Goal: Task Accomplishment & Management: Use online tool/utility

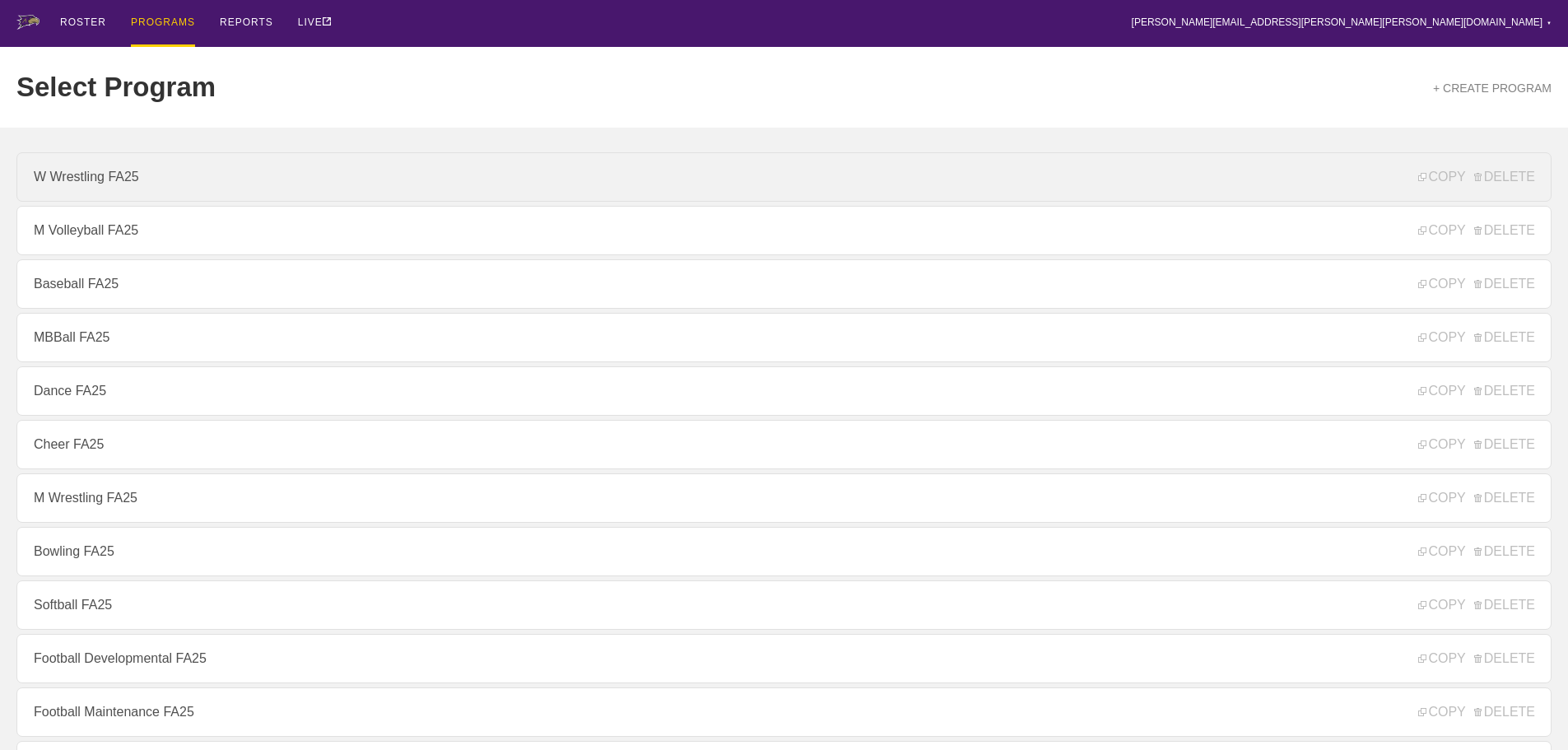
click at [155, 186] on link "W Wrestling FA25" at bounding box center [784, 177] width 1535 height 49
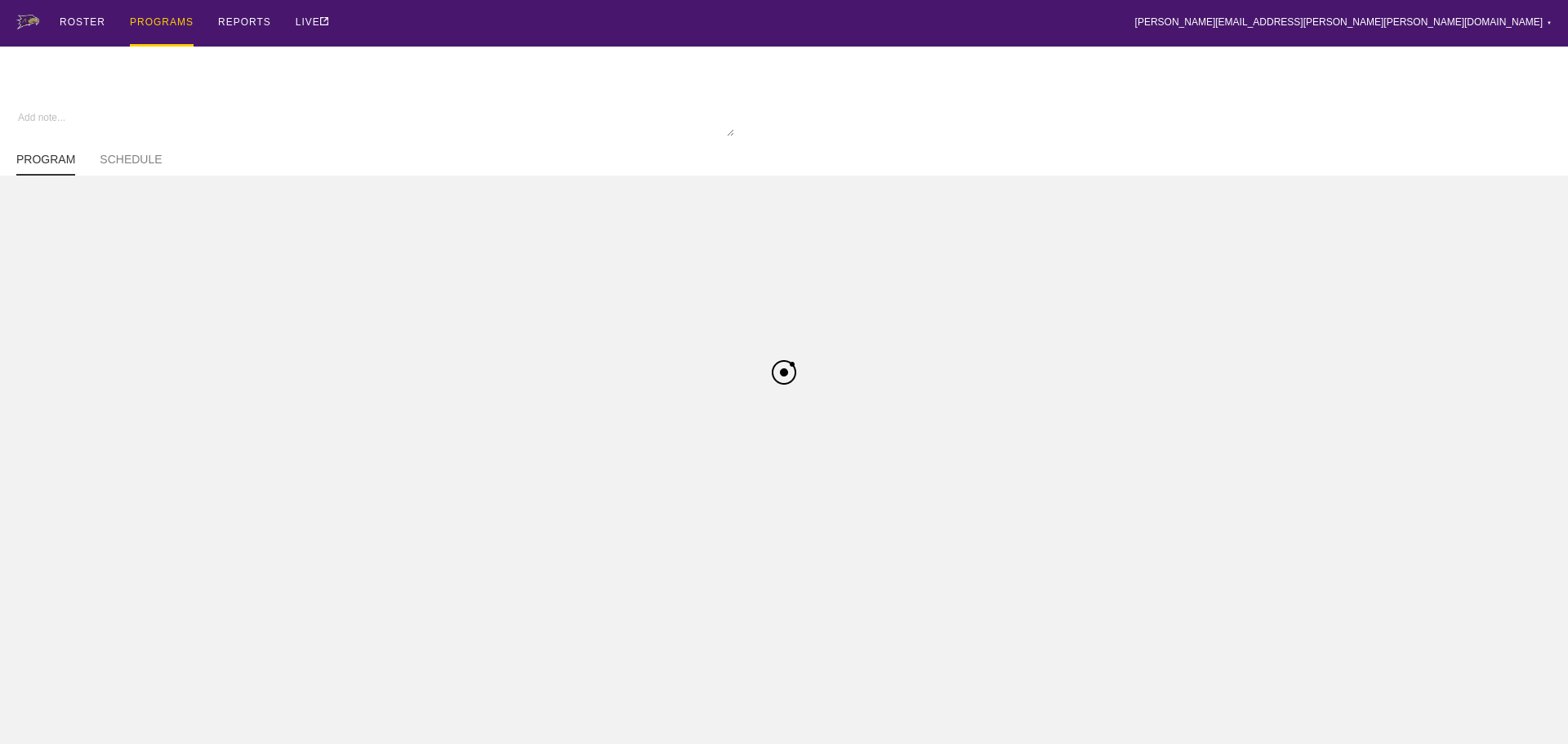
type textarea "x"
type input "W Wrestling FA25"
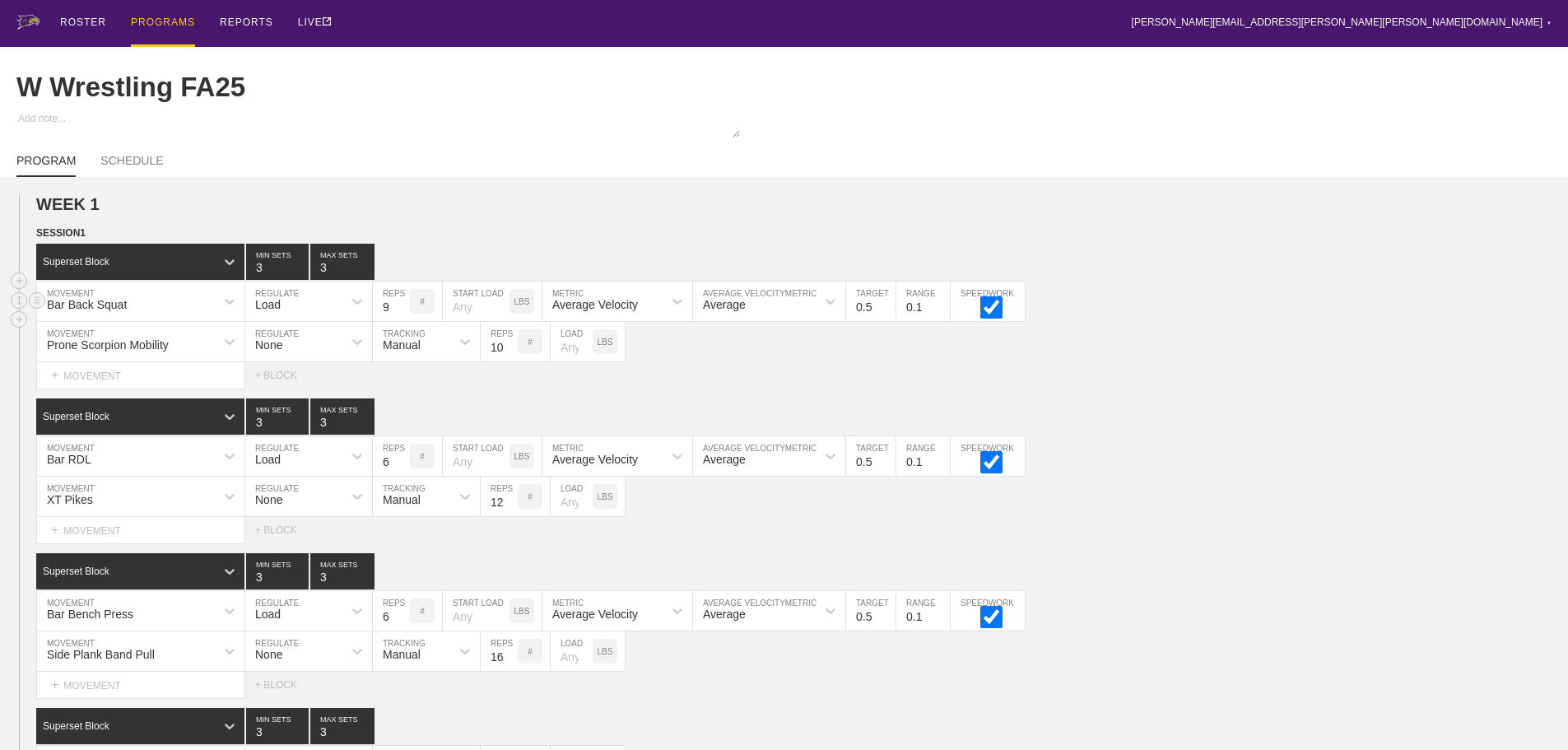
click at [400, 320] on input "9" at bounding box center [392, 301] width 37 height 40
click at [400, 320] on input "8" at bounding box center [392, 301] width 37 height 40
click at [400, 320] on input "7" at bounding box center [392, 301] width 37 height 40
type input "6"
click at [400, 320] on input "6" at bounding box center [392, 301] width 37 height 40
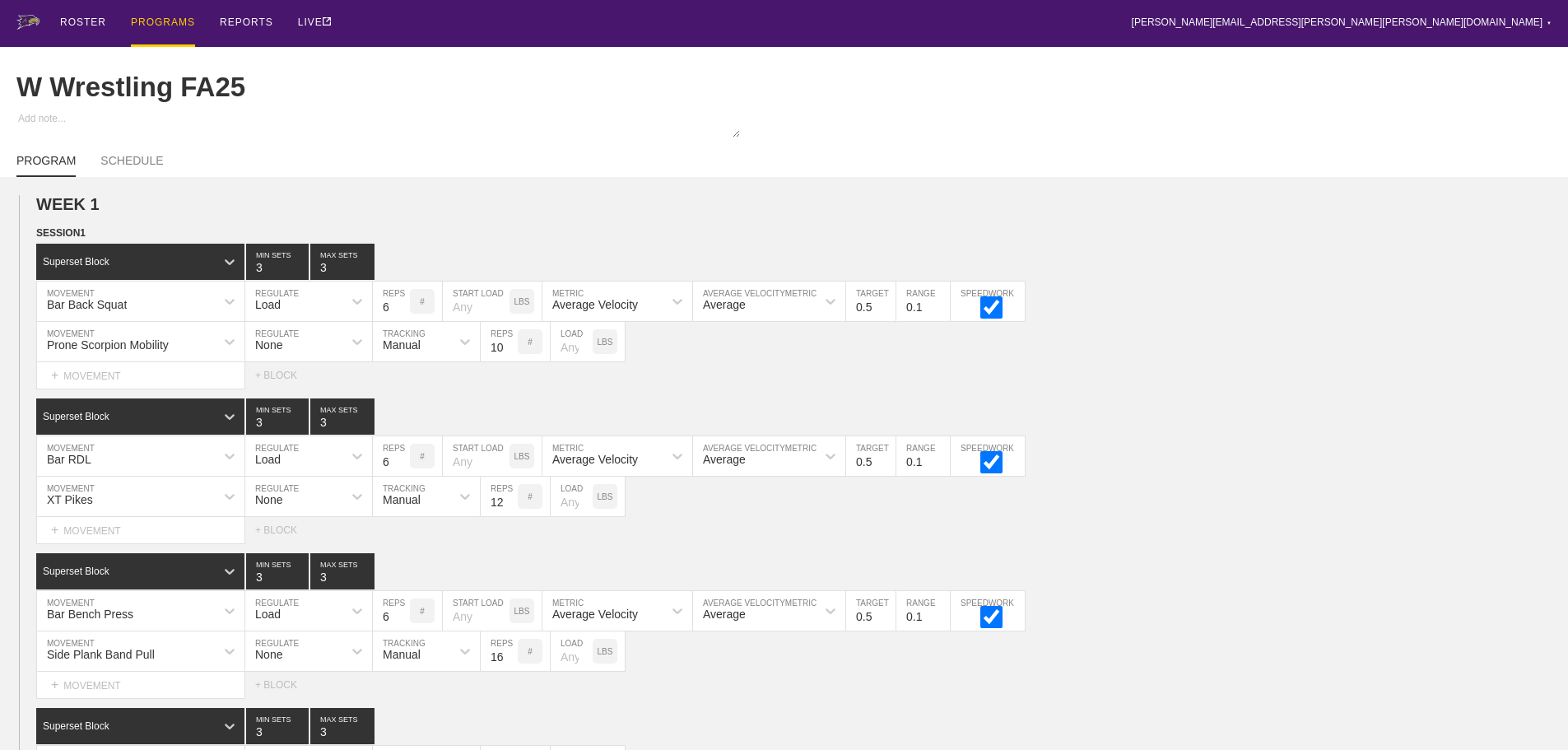
click at [1126, 389] on div "Select... MOVEMENT + MOVEMENT + BLOCK" at bounding box center [784, 375] width 1568 height 26
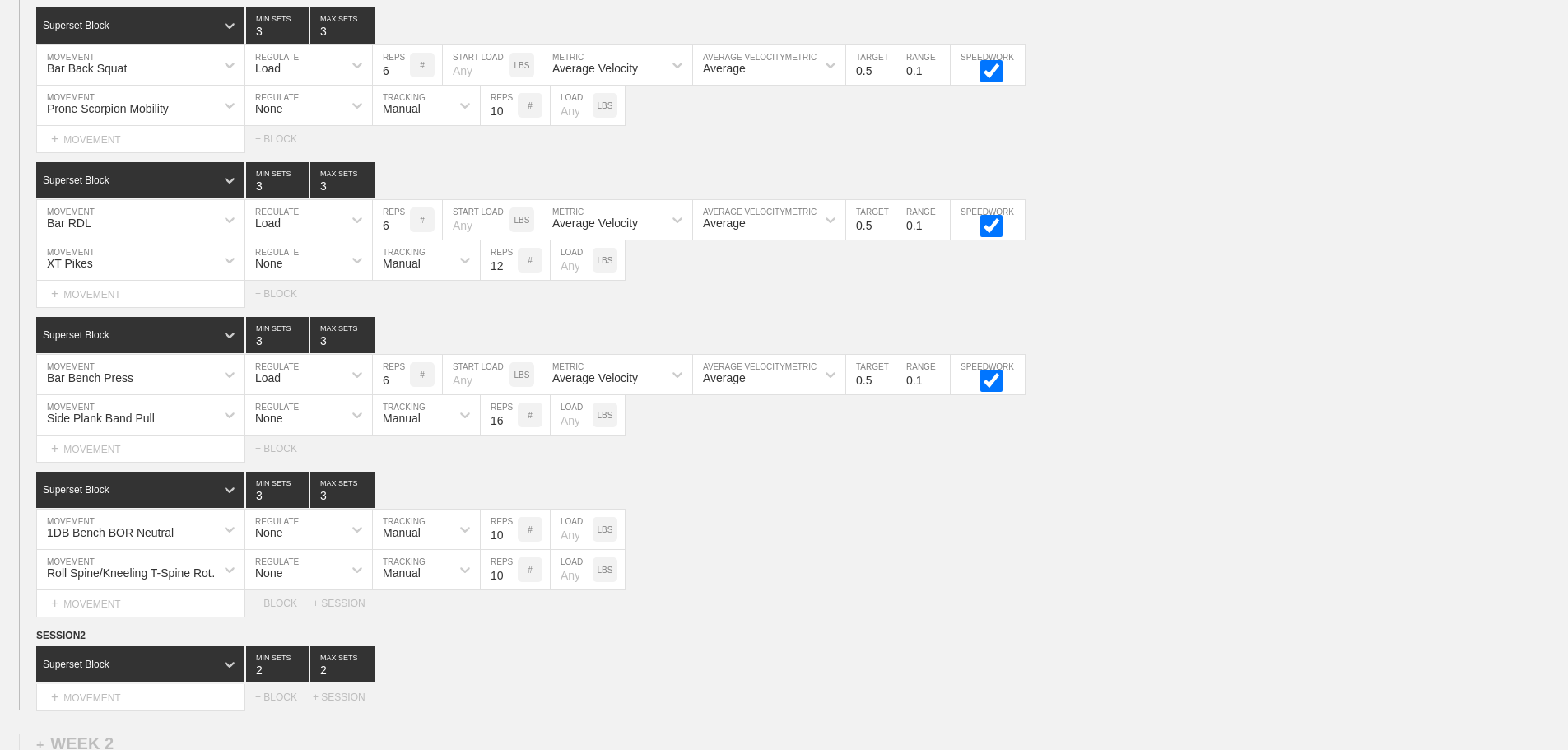
scroll to position [330, 0]
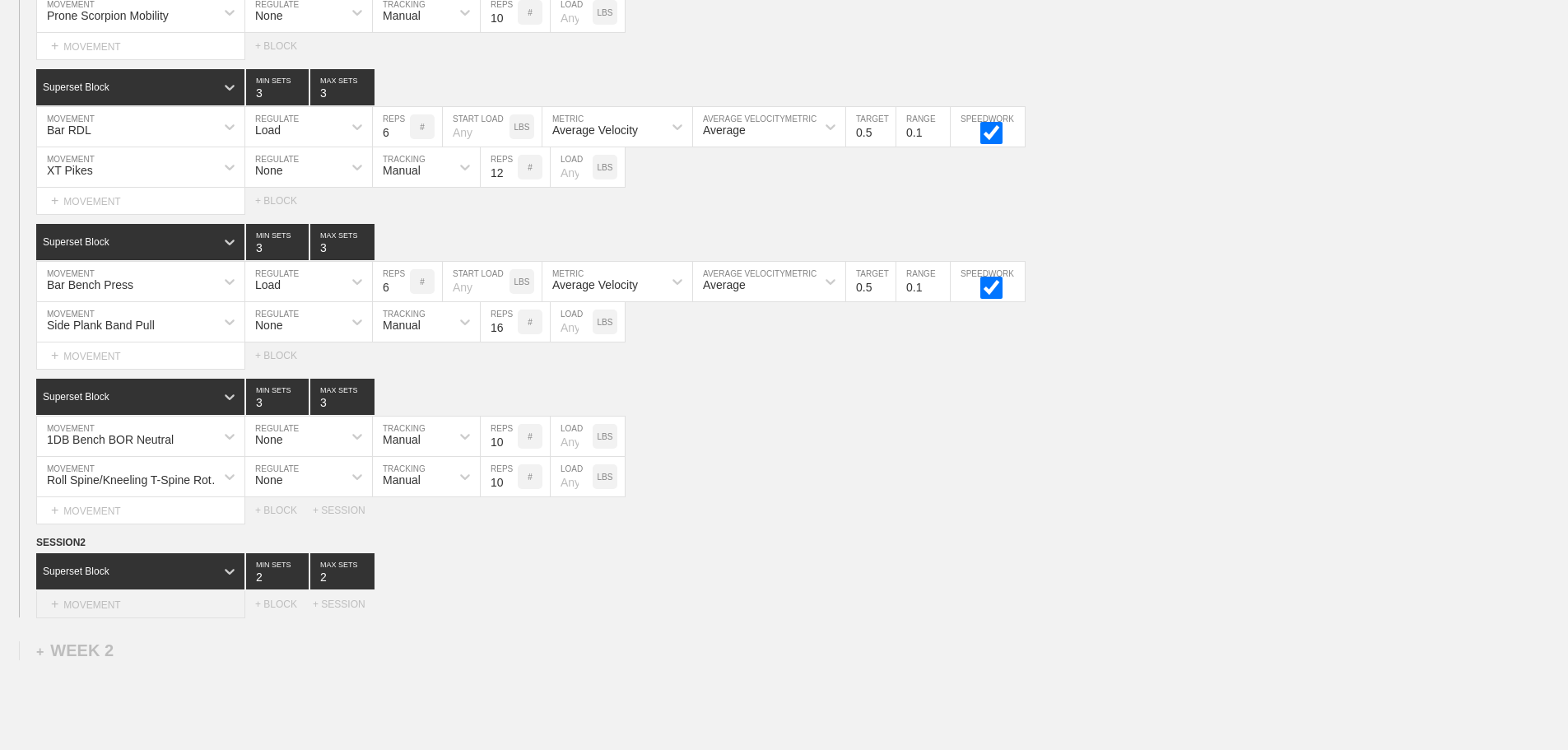
click at [158, 618] on div "+ MOVEMENT" at bounding box center [140, 604] width 209 height 27
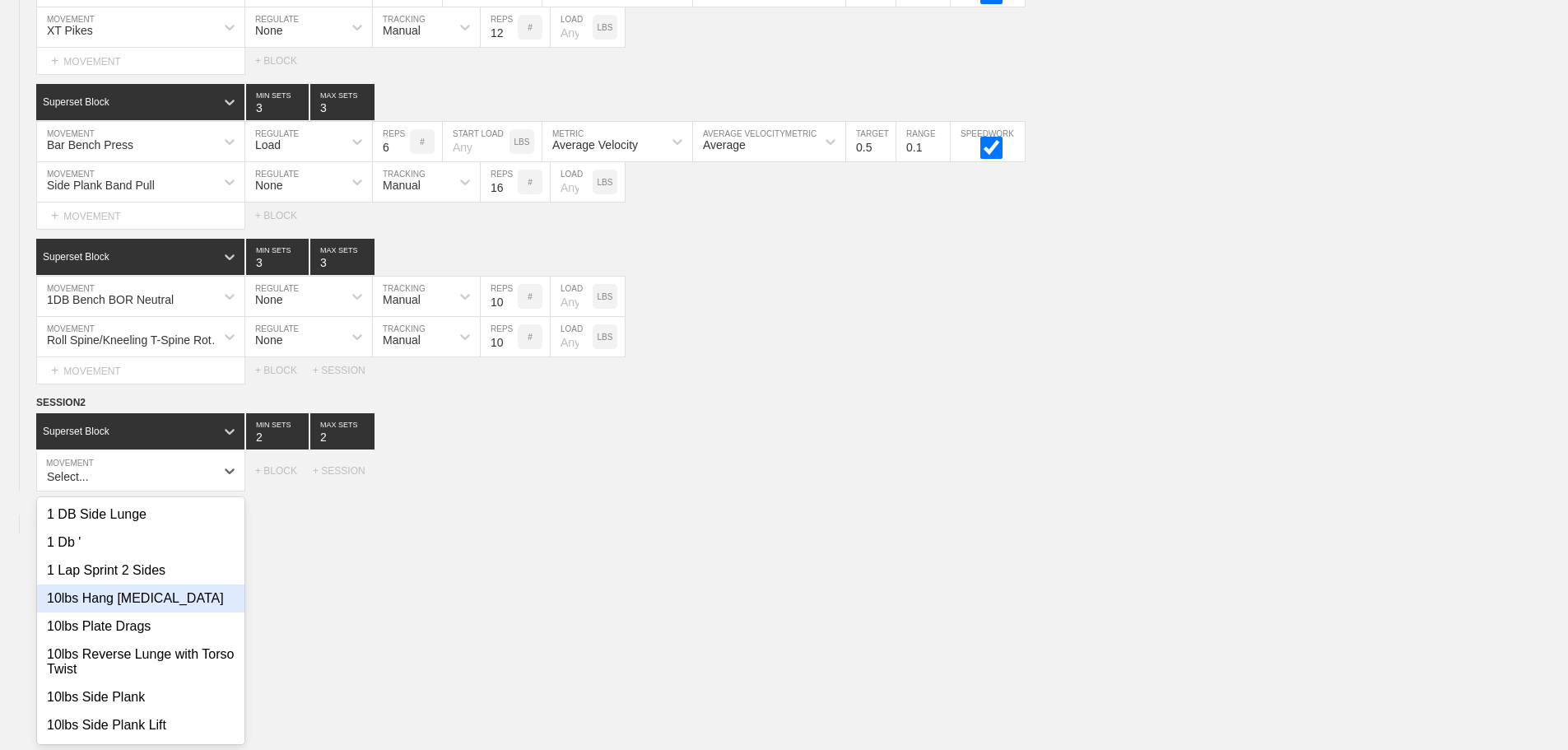
scroll to position [482, 0]
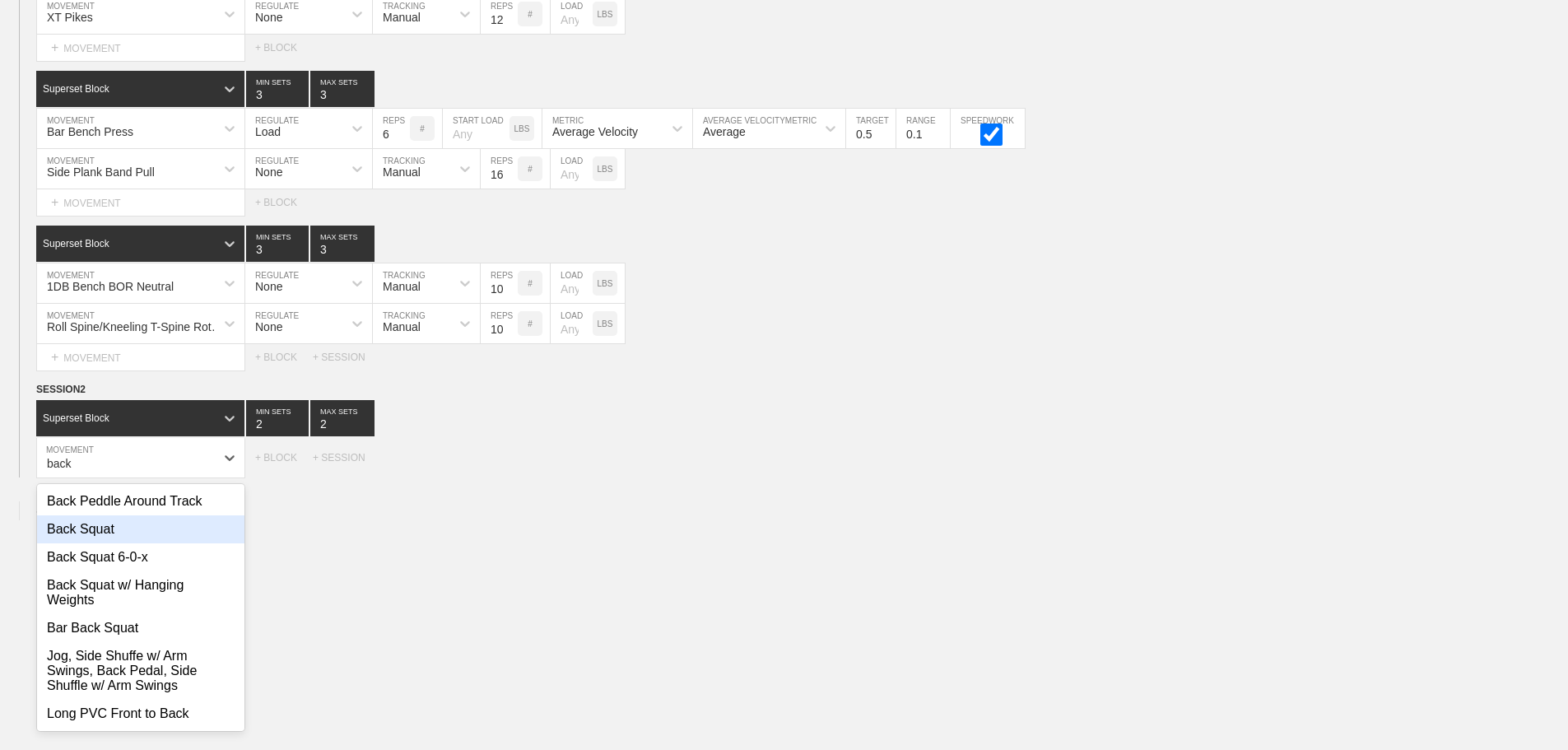
click at [114, 540] on div "Back Squat" at bounding box center [140, 529] width 208 height 28
type input "back"
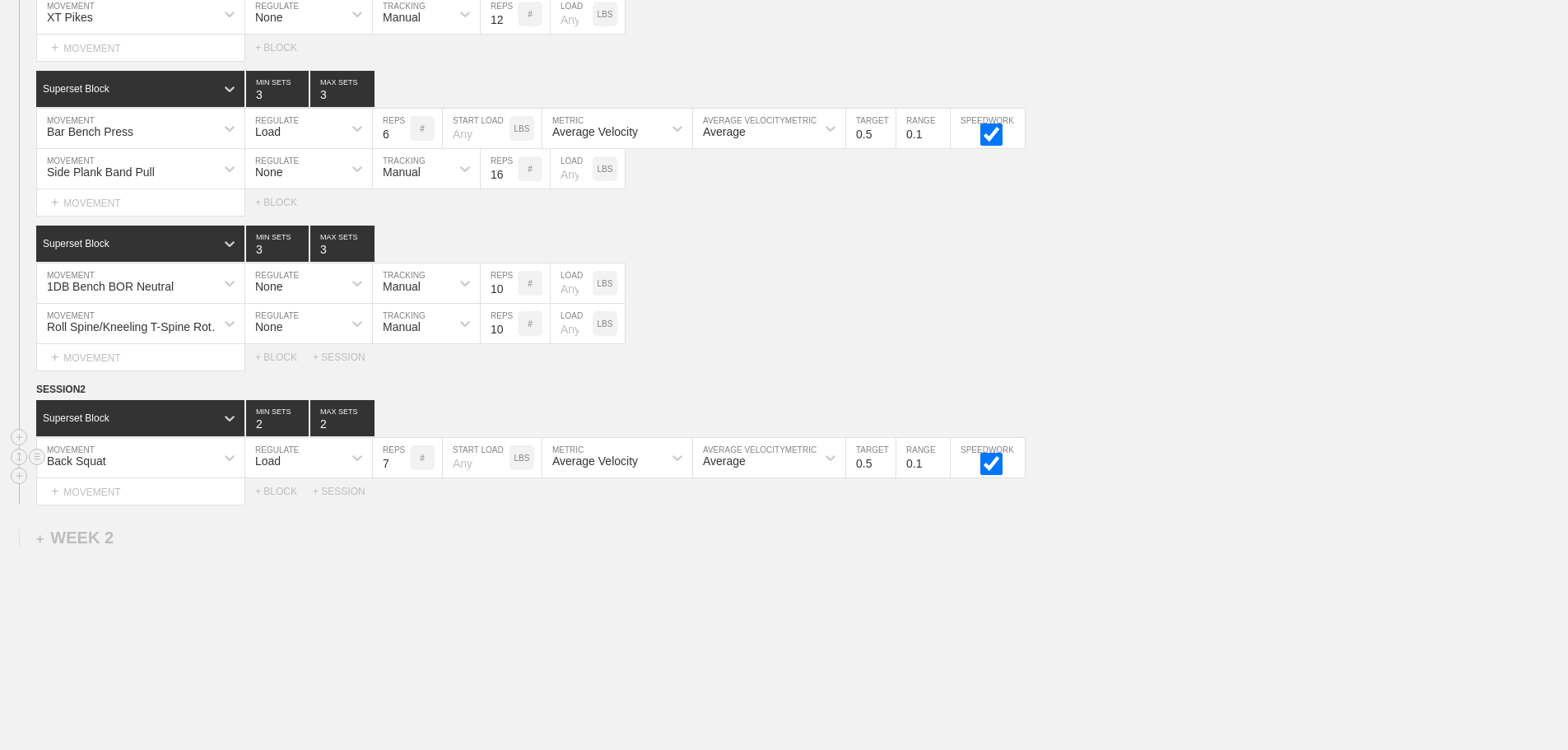
click at [402, 472] on input "7" at bounding box center [392, 457] width 37 height 40
click at [402, 472] on input "8" at bounding box center [392, 457] width 37 height 40
click at [402, 472] on input "9" at bounding box center [392, 457] width 37 height 40
type input "10"
click at [402, 472] on input "10" at bounding box center [392, 457] width 37 height 40
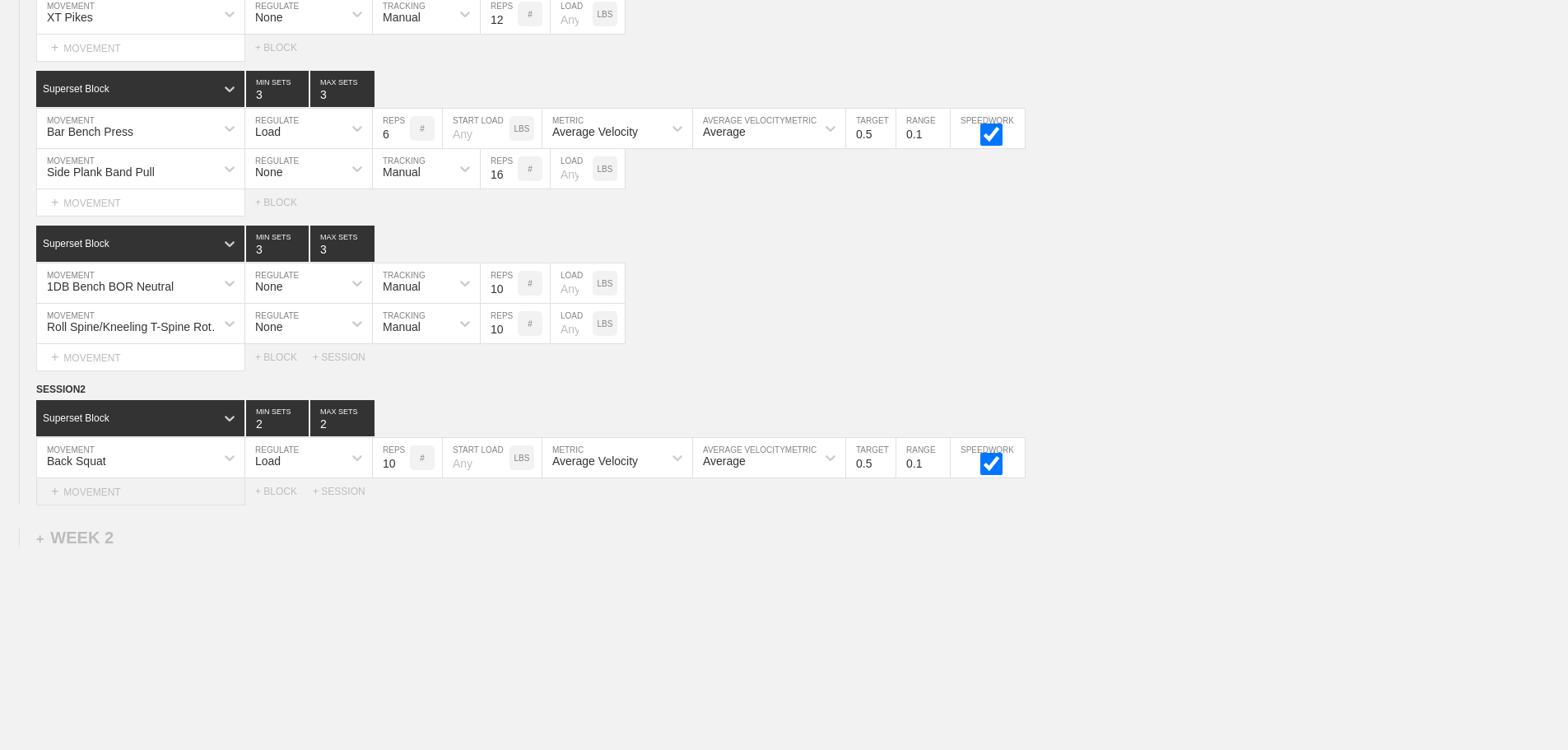
drag, startPoint x: 458, startPoint y: 585, endPoint x: 81, endPoint y: 510, distance: 384.4
click at [449, 581] on div "WEEK 1 DUPLICATE DELETE SESSION 1 Superset Block 3 MIN SETS 3 MAX SETS DUPLICAT…" at bounding box center [784, 245] width 1568 height 1100
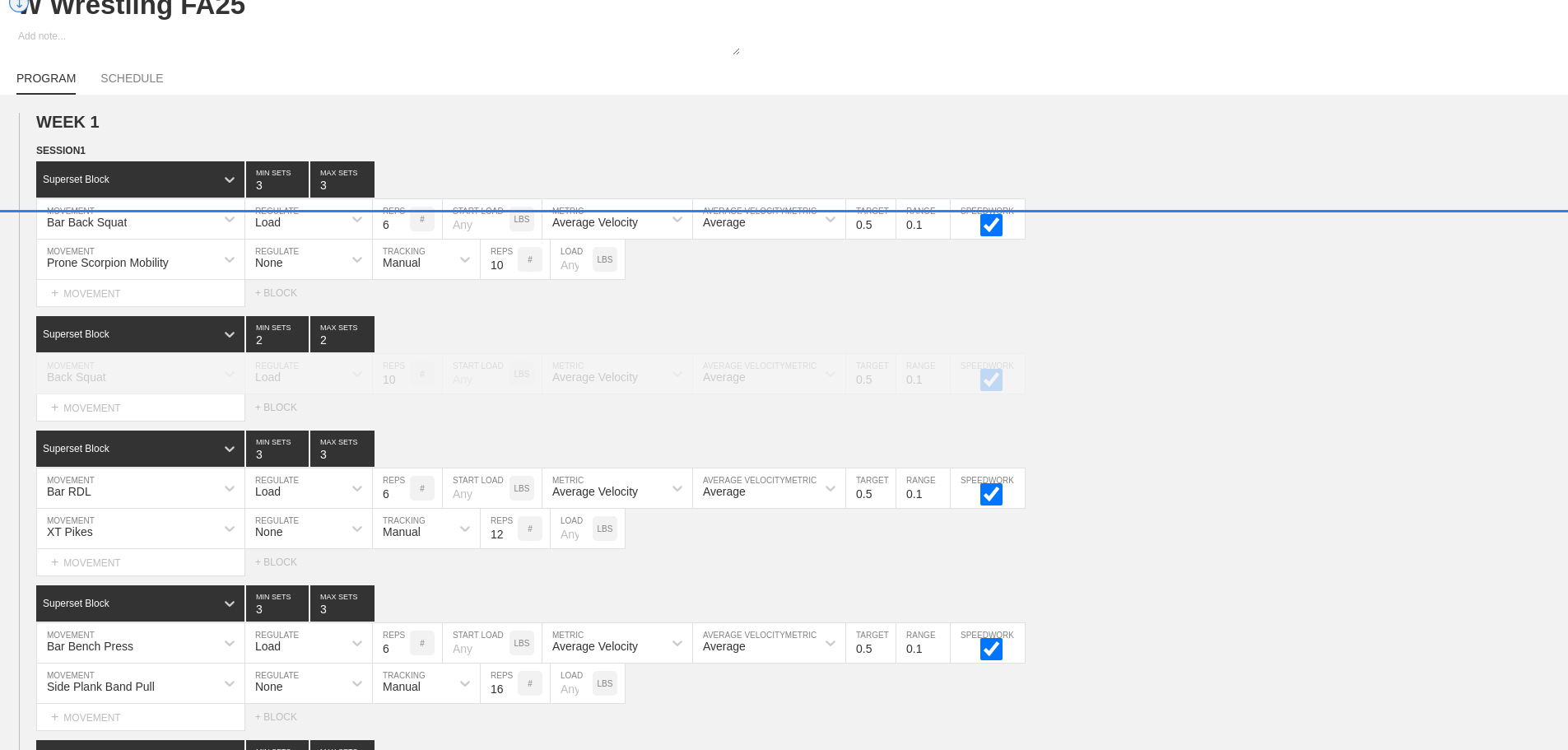
scroll to position [64, 0]
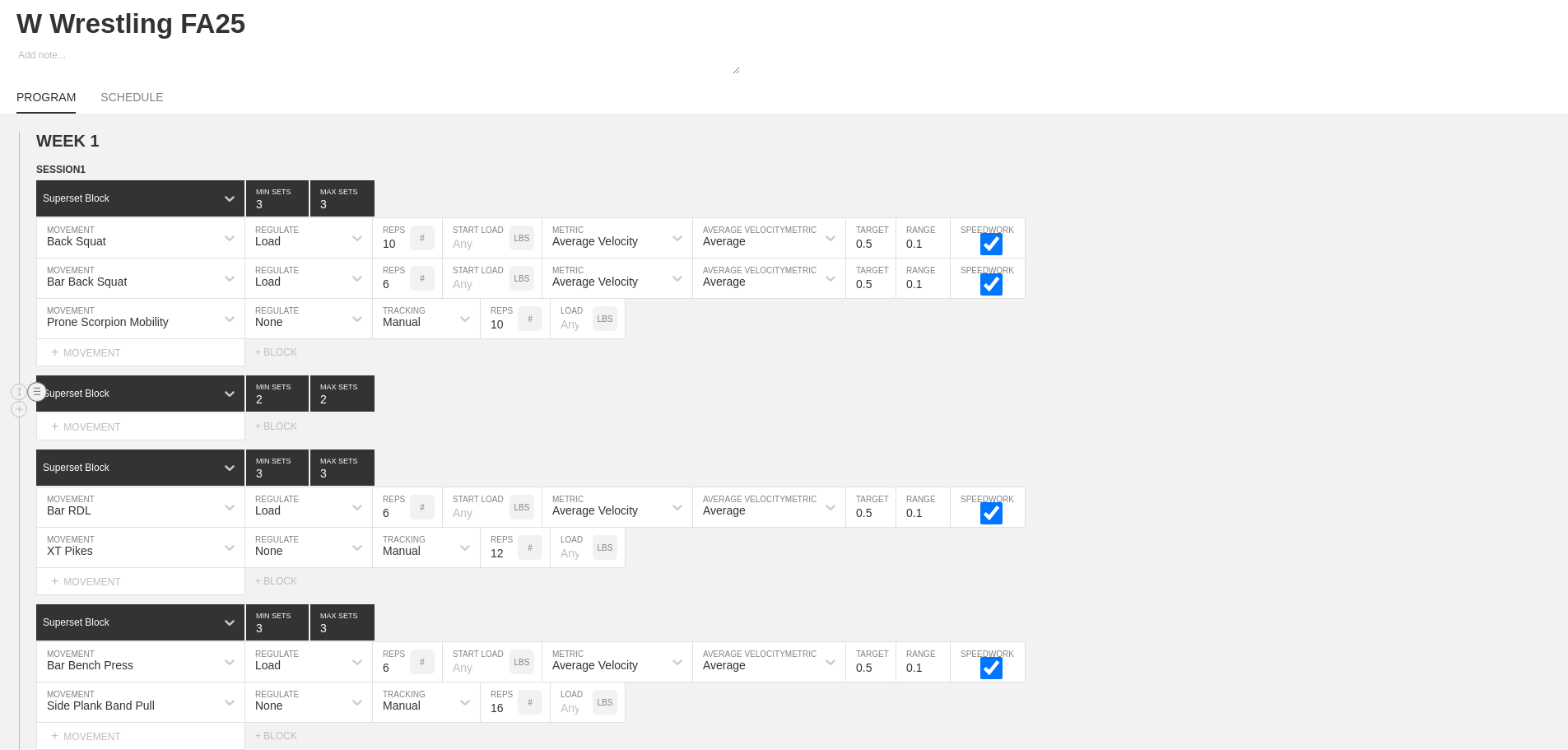
click at [34, 402] on circle at bounding box center [38, 392] width 19 height 19
click at [98, 443] on div "DELETE" at bounding box center [115, 440] width 131 height 25
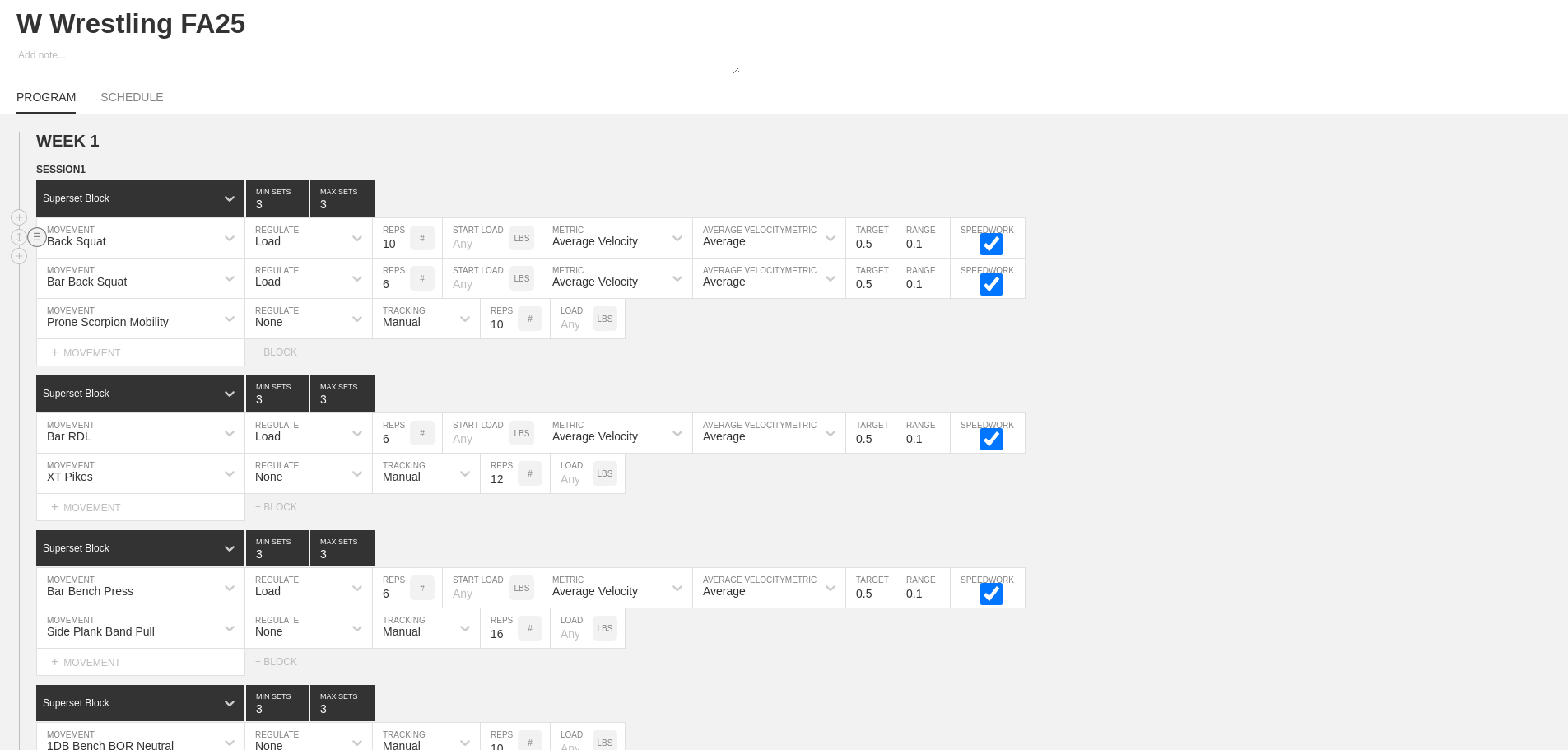
click at [34, 246] on circle at bounding box center [38, 237] width 19 height 19
click at [92, 284] on div "DELETE" at bounding box center [115, 282] width 131 height 25
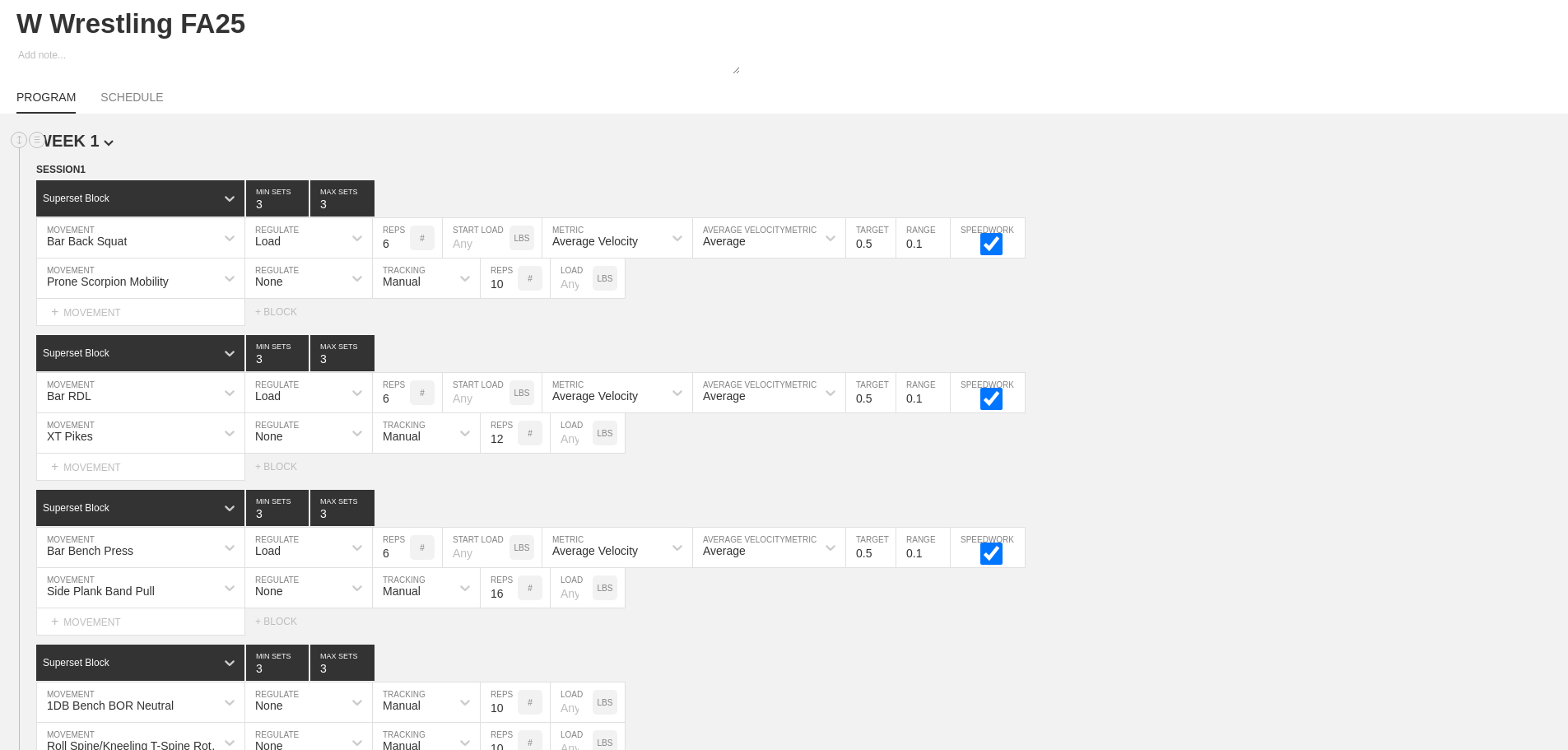
click at [218, 147] on h2 "WEEK 1" at bounding box center [801, 141] width 1532 height 19
click at [93, 175] on span "SESSION 1" at bounding box center [66, 169] width 61 height 12
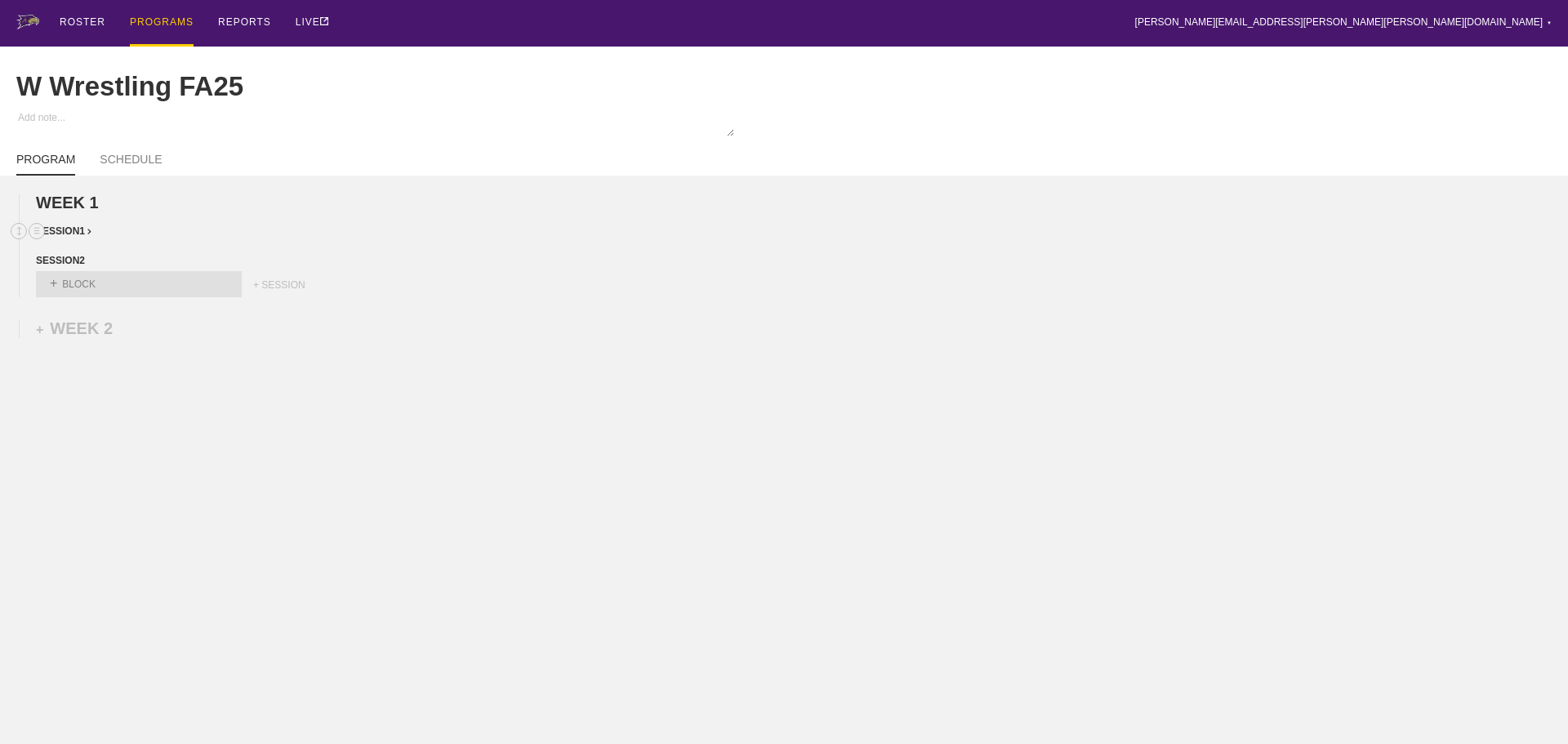
click at [80, 237] on span "SESSION 1" at bounding box center [63, 231] width 56 height 12
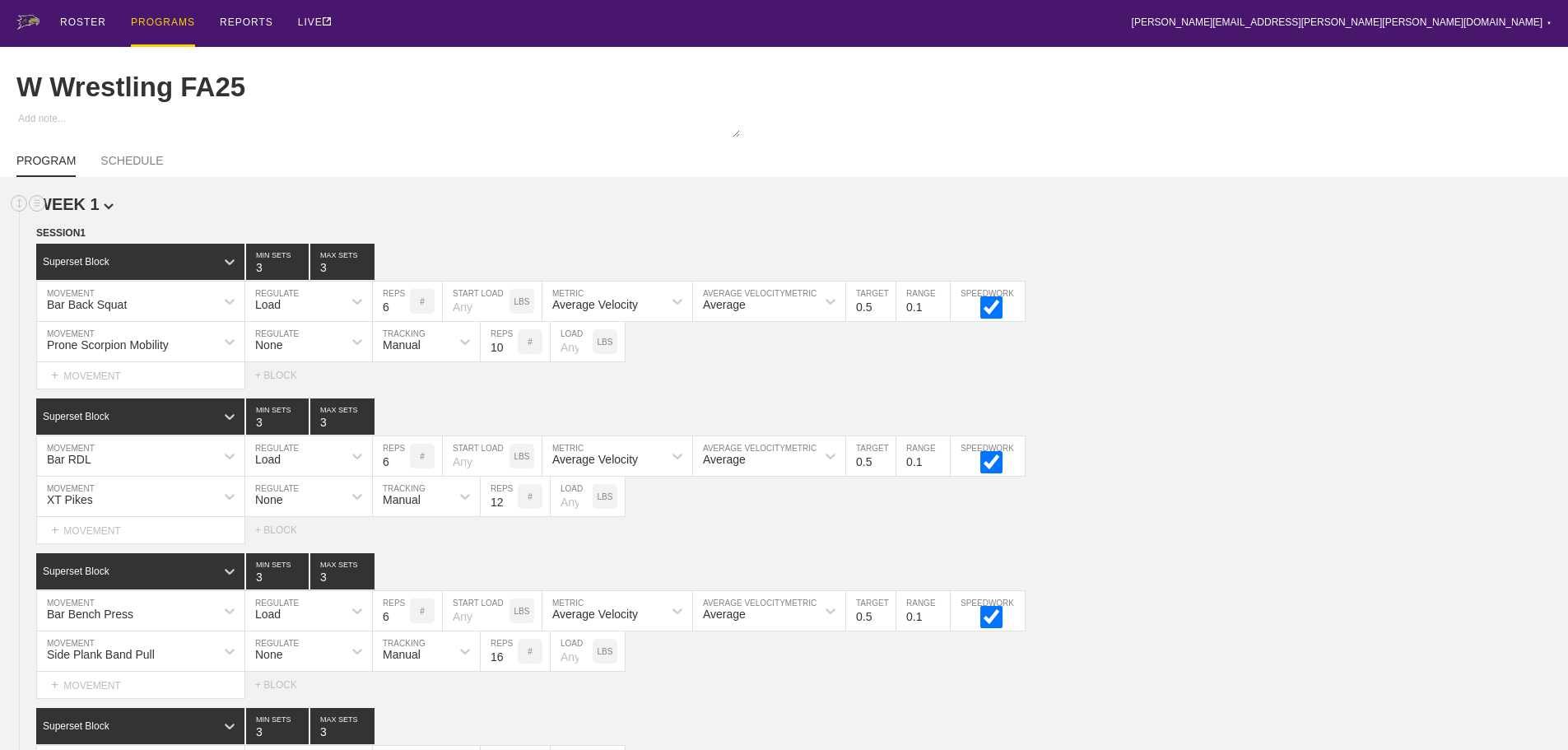
click at [315, 214] on h2 "WEEK 1" at bounding box center [801, 205] width 1532 height 19
click at [281, 381] on div "+ BLOCK" at bounding box center [284, 375] width 58 height 12
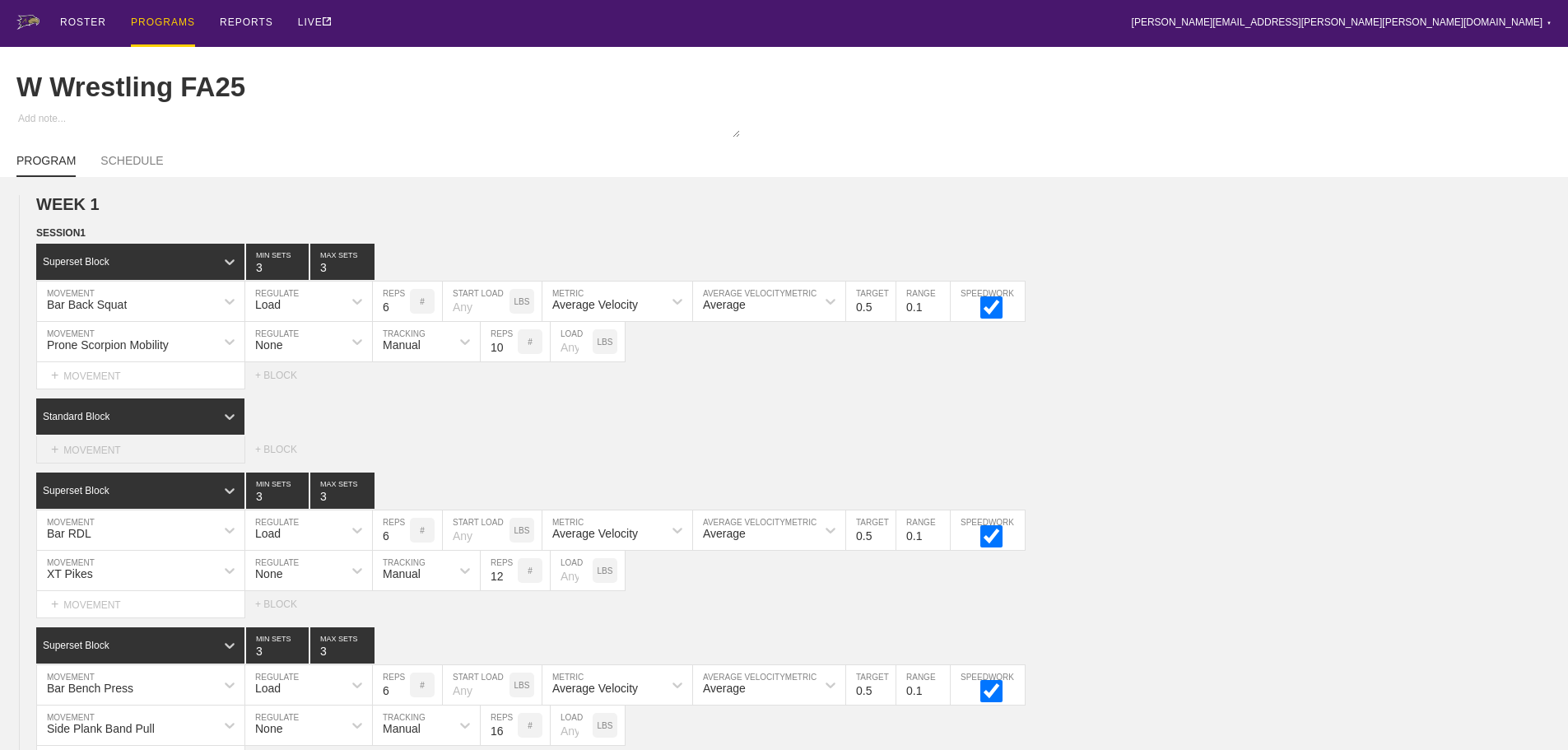
click at [129, 462] on div "+ MOVEMENT" at bounding box center [140, 449] width 209 height 27
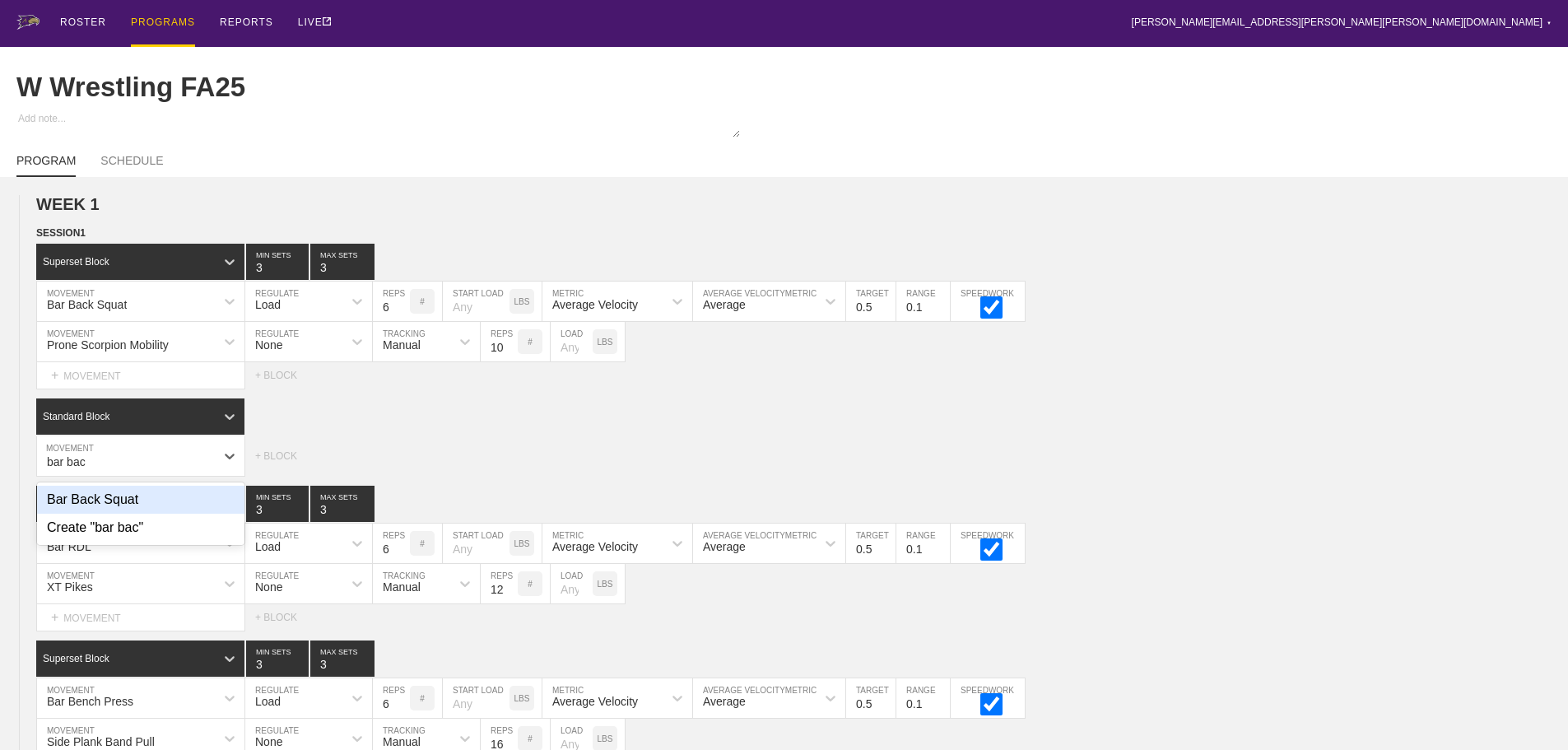
click at [121, 507] on div "Bar Back Squat" at bounding box center [140, 499] width 208 height 28
type input "bar bac"
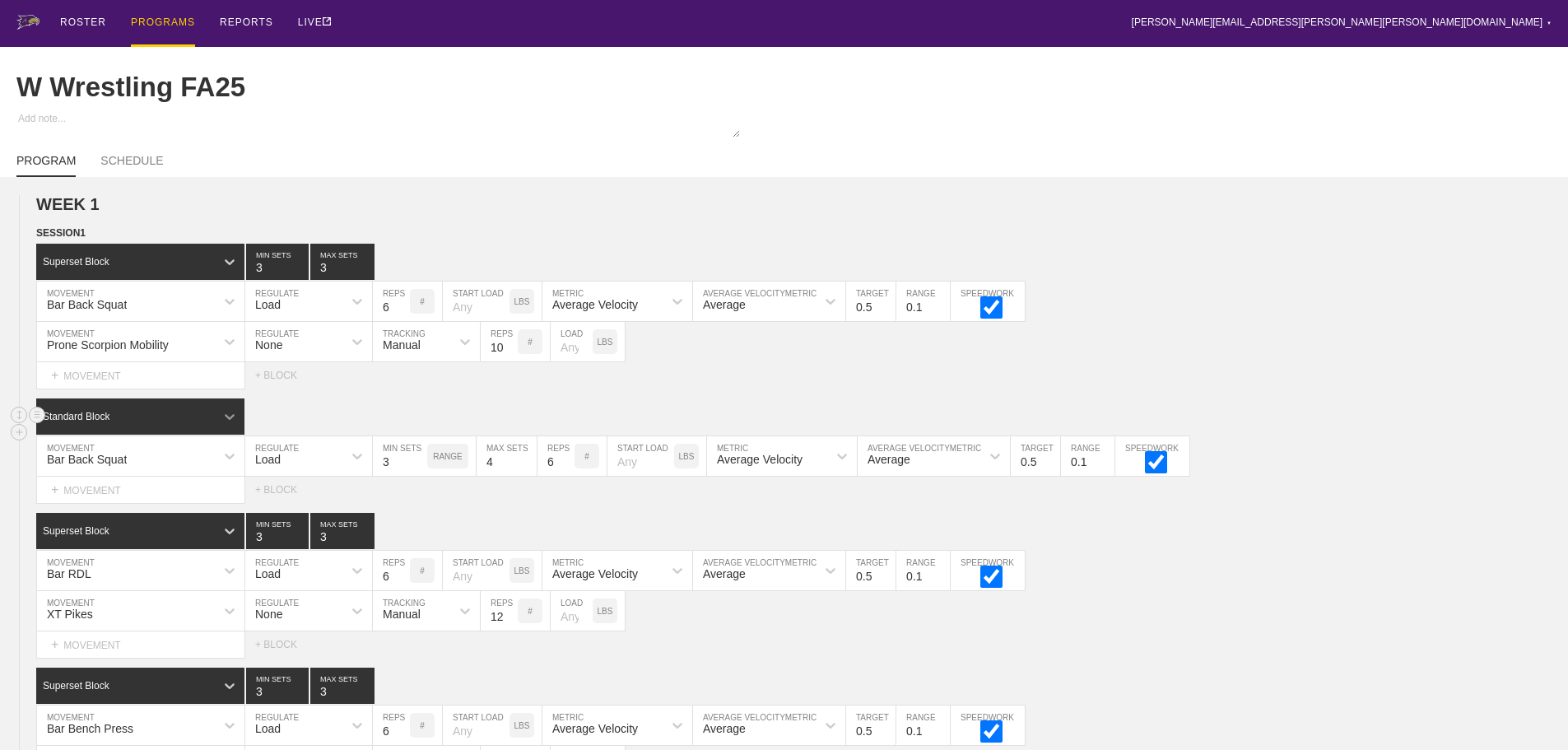
click at [231, 424] on icon at bounding box center [229, 416] width 16 height 16
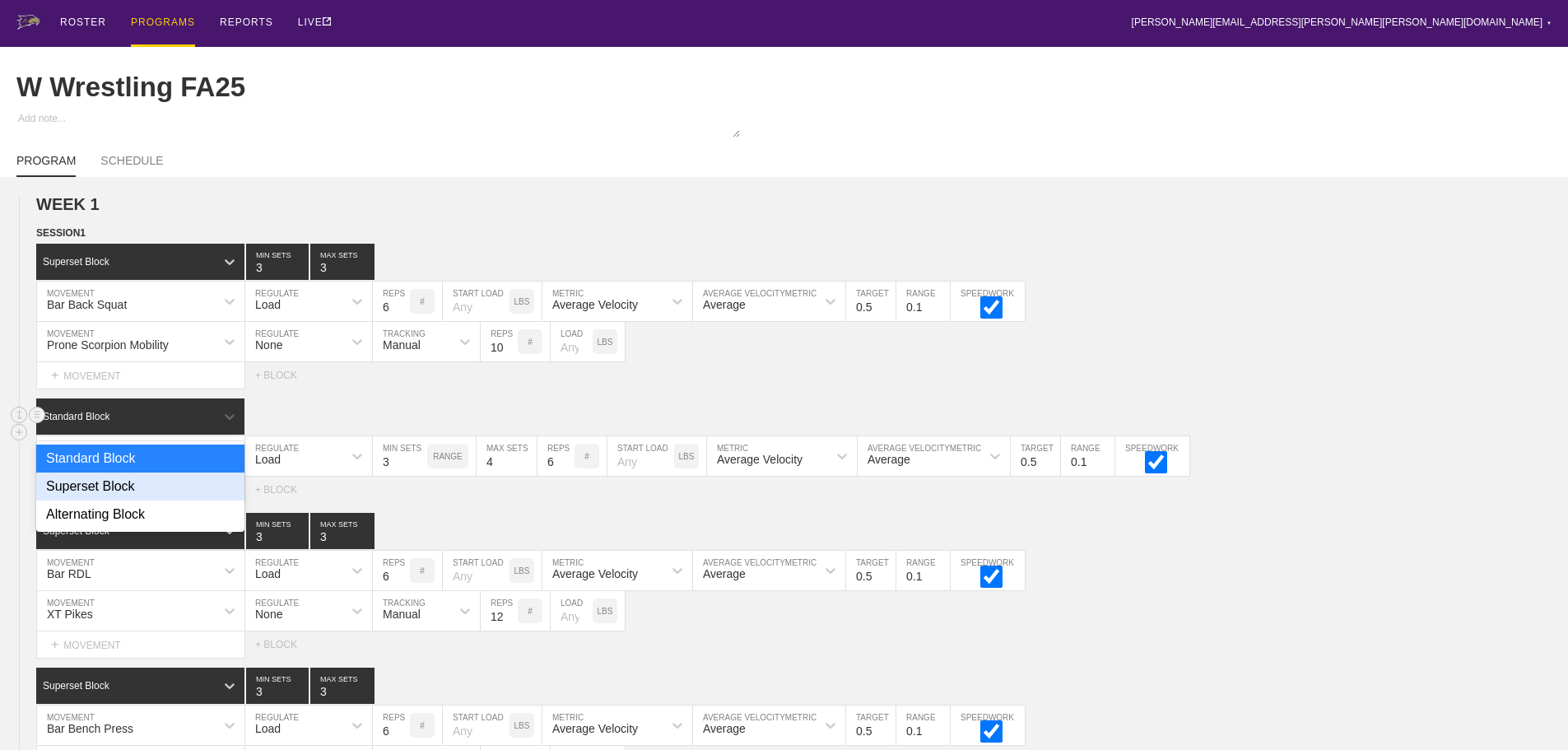
click at [131, 496] on div "Superset Block" at bounding box center [139, 486] width 208 height 28
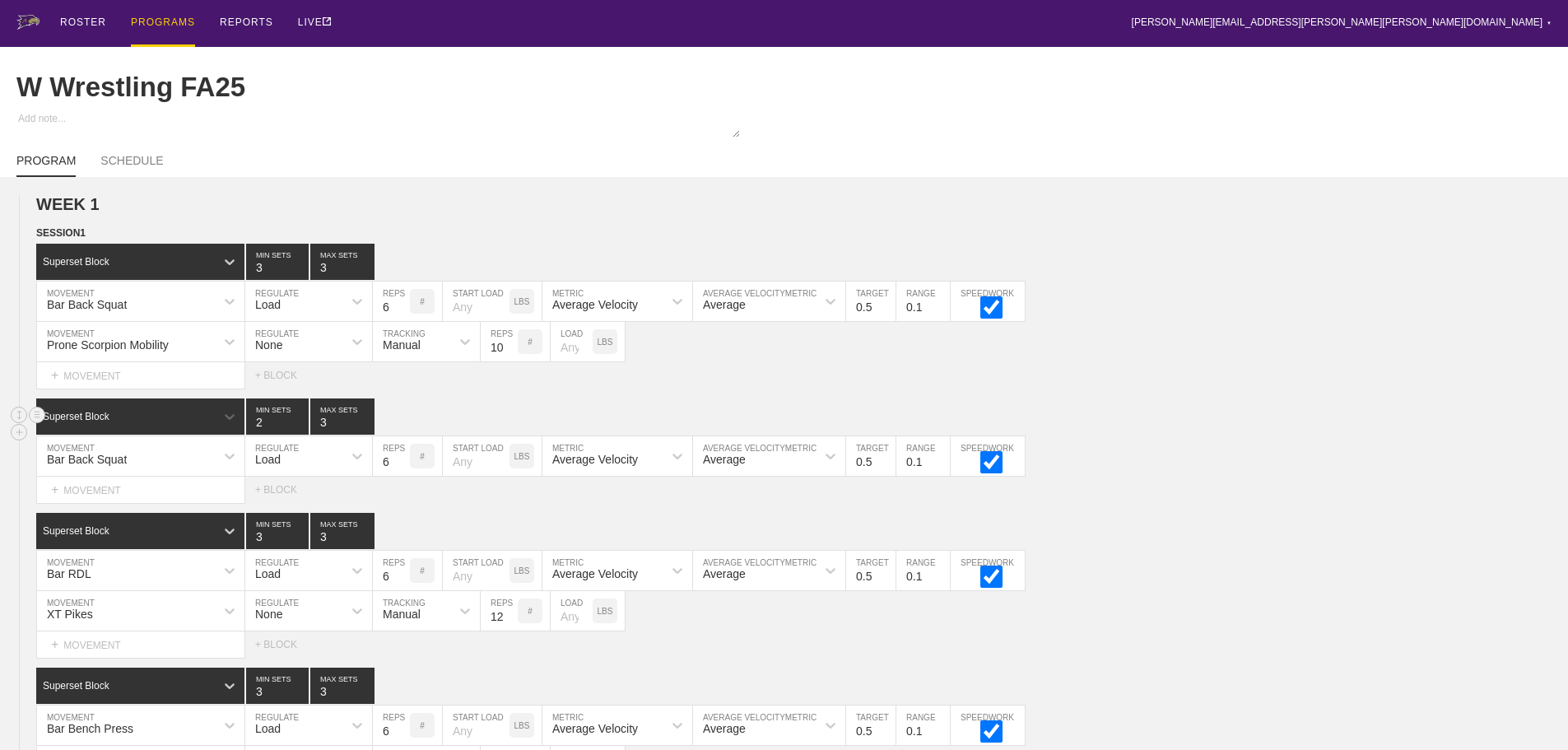
type input "2"
click at [301, 435] on input "2" at bounding box center [277, 416] width 63 height 36
type input "2"
click at [368, 435] on input "2" at bounding box center [342, 416] width 64 height 36
click at [691, 403] on div "SESSION 1 Superset Block 3 MIN SETS 3 MAX SETS DUPLICATE INSERT MOVEMENT AFTER …" at bounding box center [784, 595] width 1568 height 742
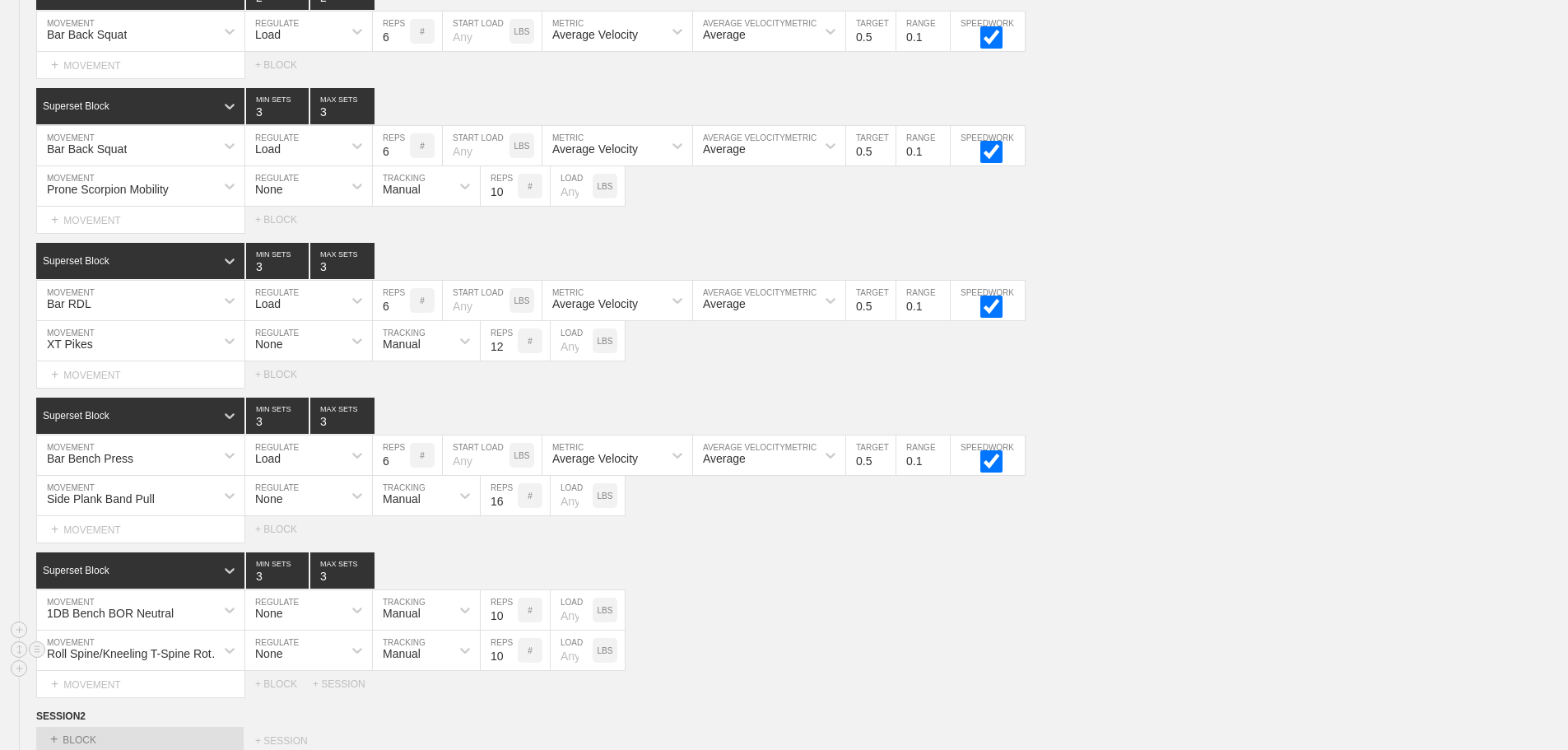
scroll to position [412, 0]
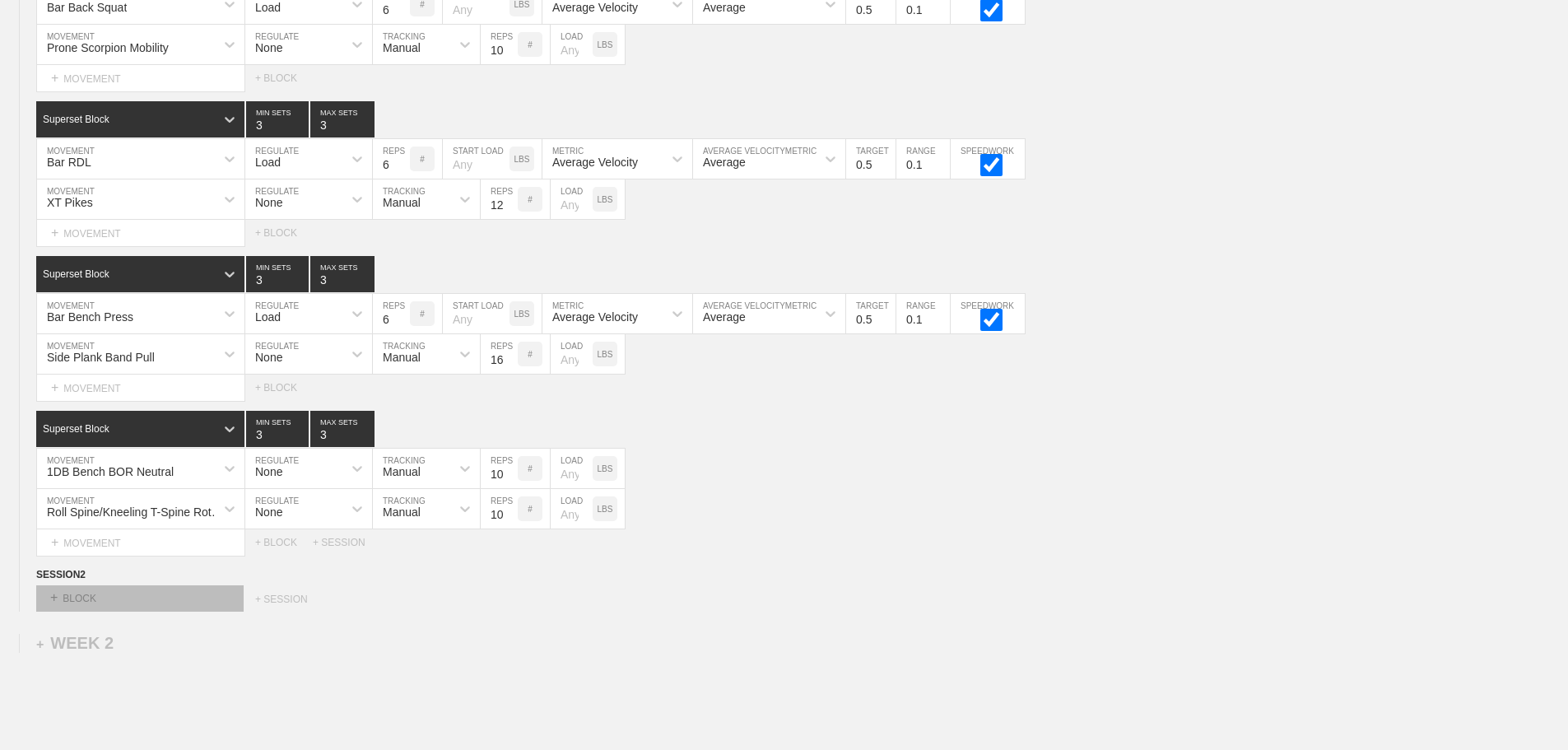
click at [199, 608] on div "+ BLOCK" at bounding box center [139, 597] width 208 height 26
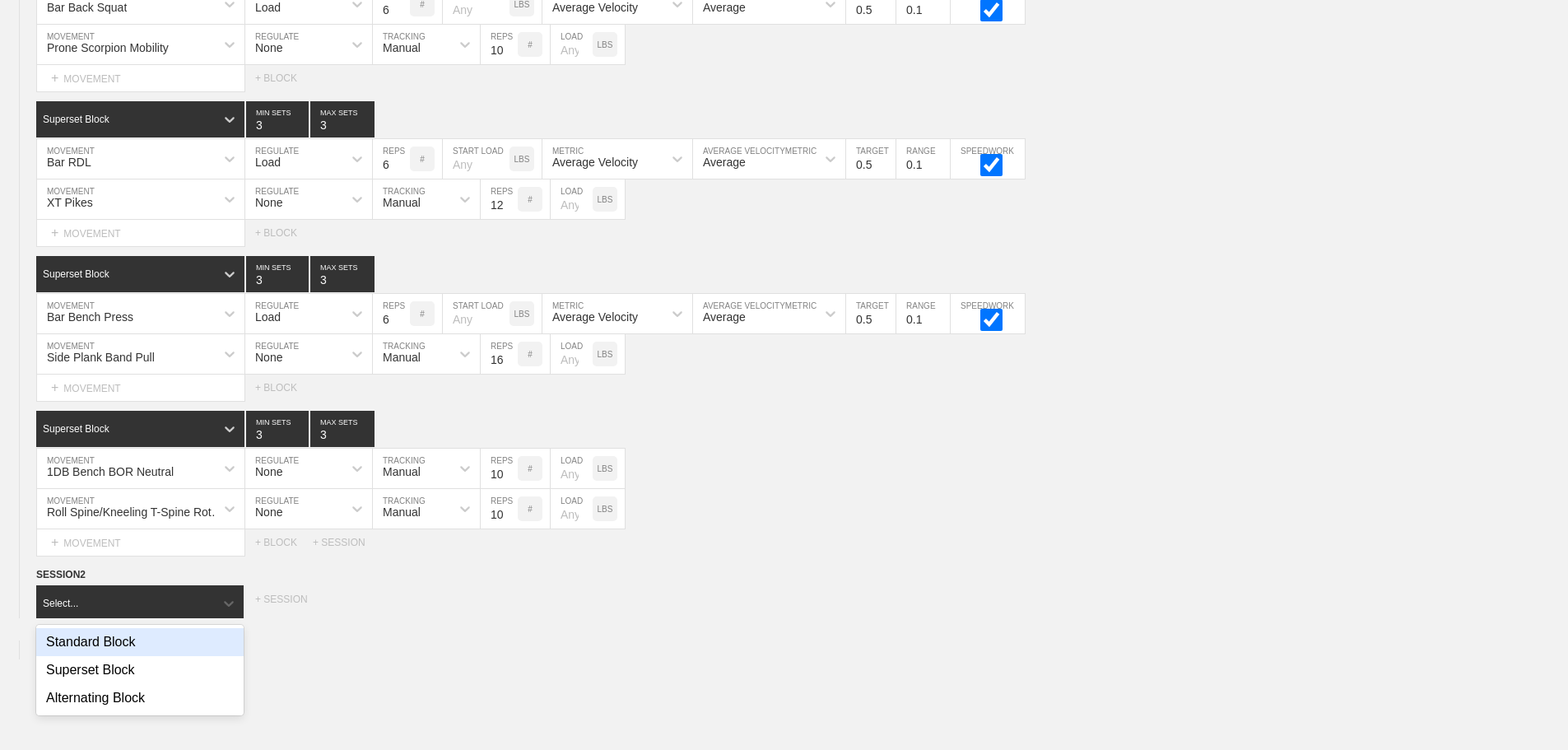
click at [457, 618] on div "option Standard Block focused, 1 of 3. 3 results available. Select is focused ,…" at bounding box center [784, 601] width 1568 height 33
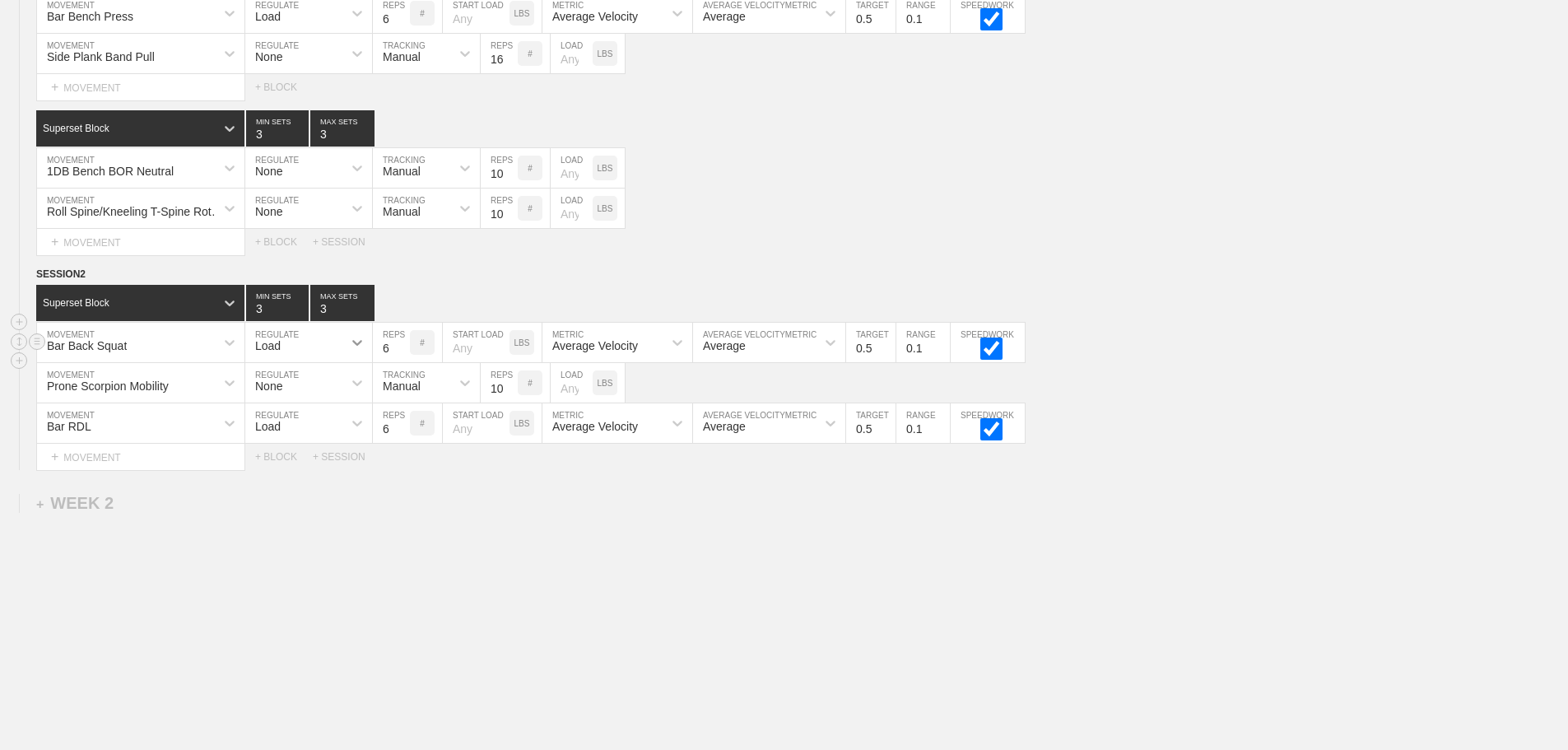
scroll to position [210, 0]
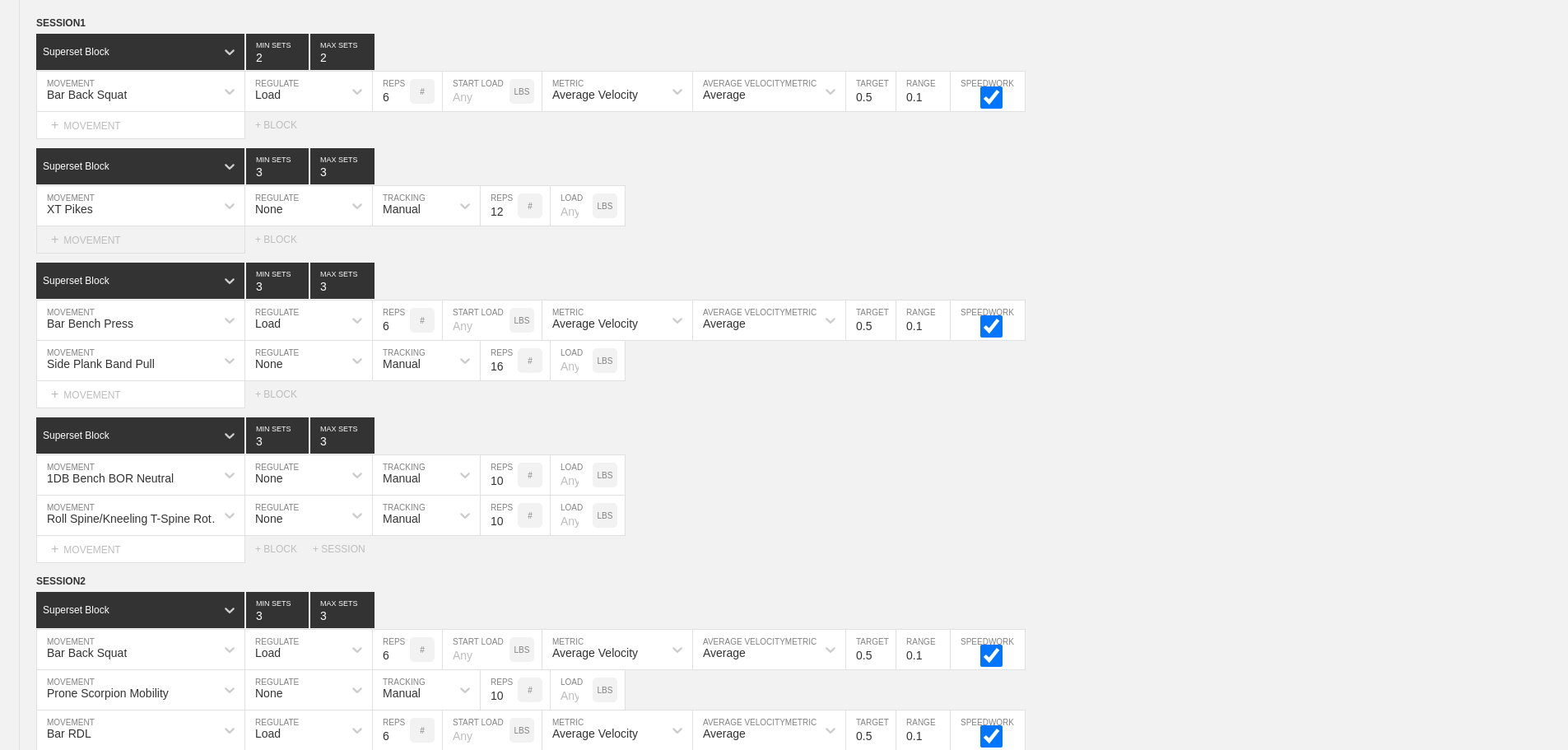
click at [123, 253] on div "+ MOVEMENT" at bounding box center [140, 240] width 209 height 27
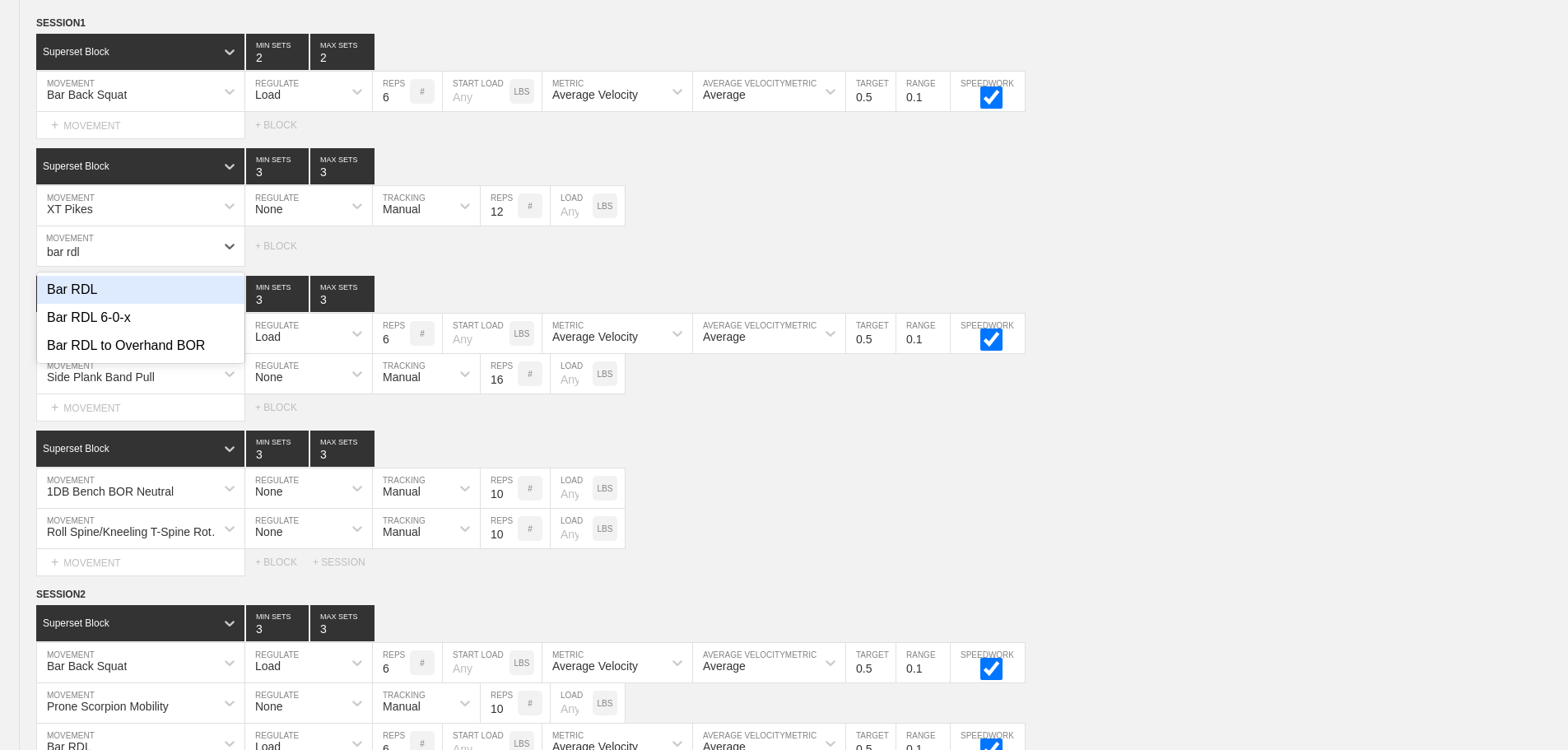
click at [82, 303] on div "Bar RDL" at bounding box center [140, 289] width 208 height 28
type input "bar rdl"
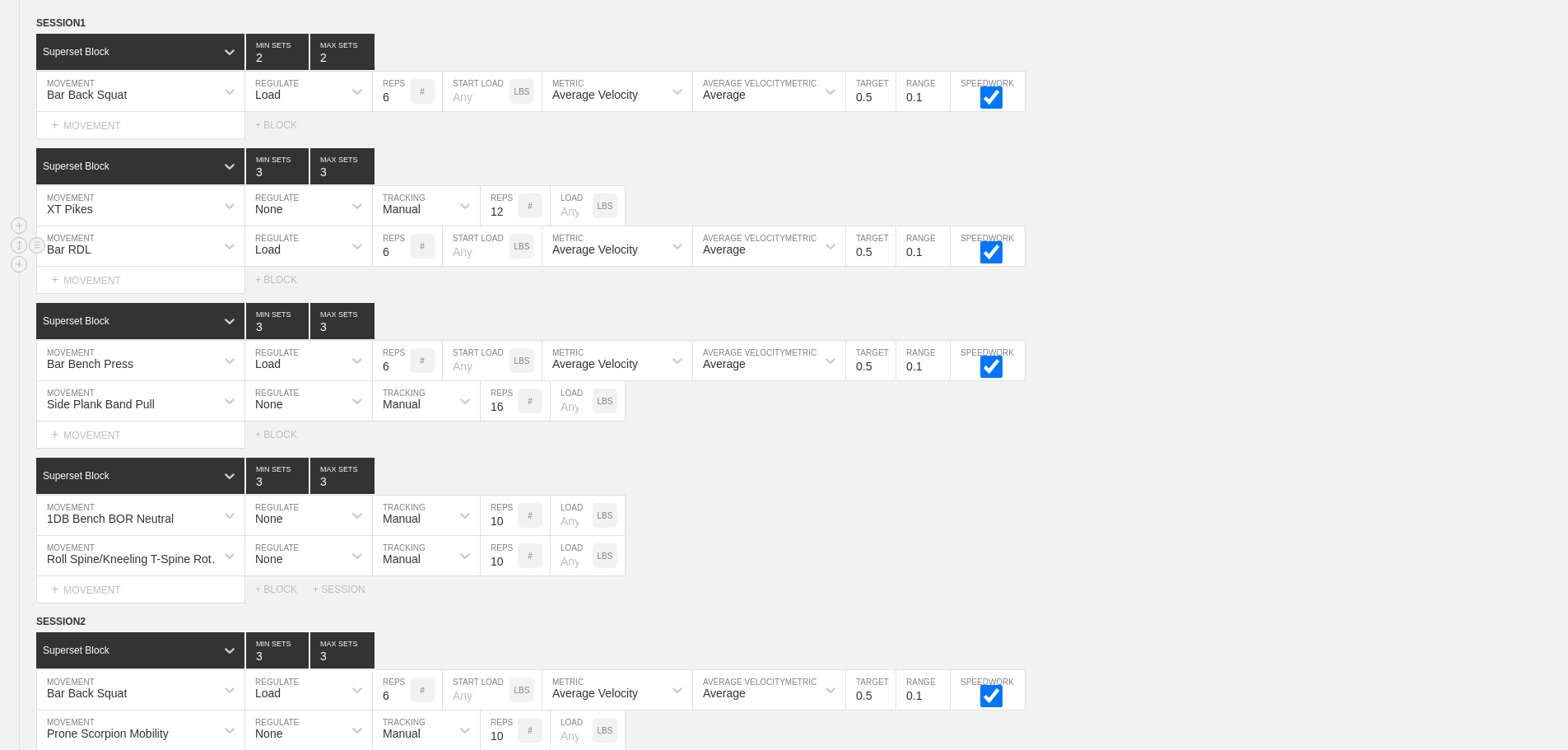
click at [272, 256] on div "Load" at bounding box center [268, 249] width 25 height 14
click at [284, 300] on div "None" at bounding box center [308, 289] width 127 height 28
click at [419, 256] on div "Sensor" at bounding box center [400, 249] width 36 height 14
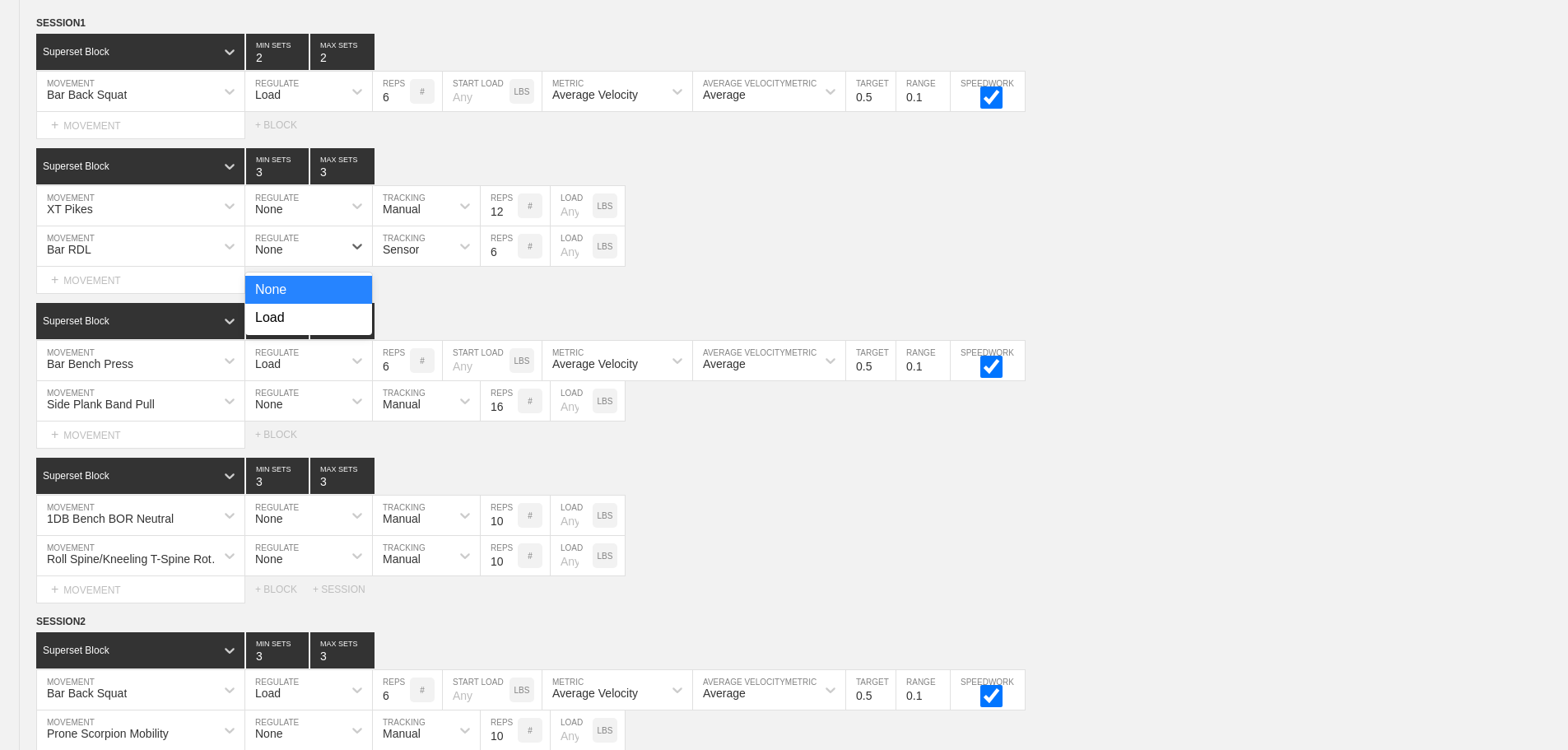
click at [275, 256] on div "None" at bounding box center [269, 249] width 27 height 14
click at [277, 332] on div "Load" at bounding box center [308, 317] width 127 height 28
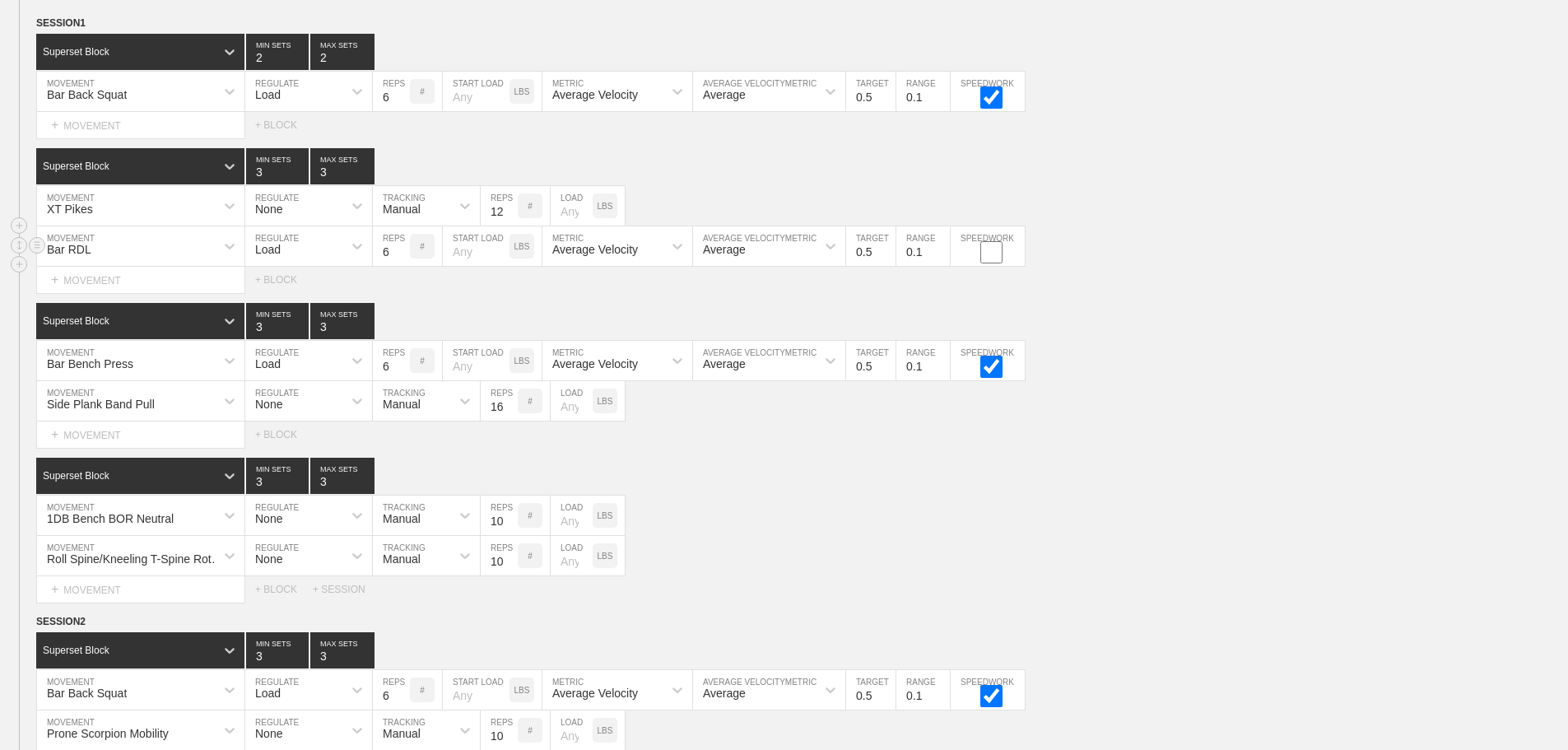
click at [985, 263] on input "checkbox" at bounding box center [992, 251] width 62 height 22
checkbox input "true"
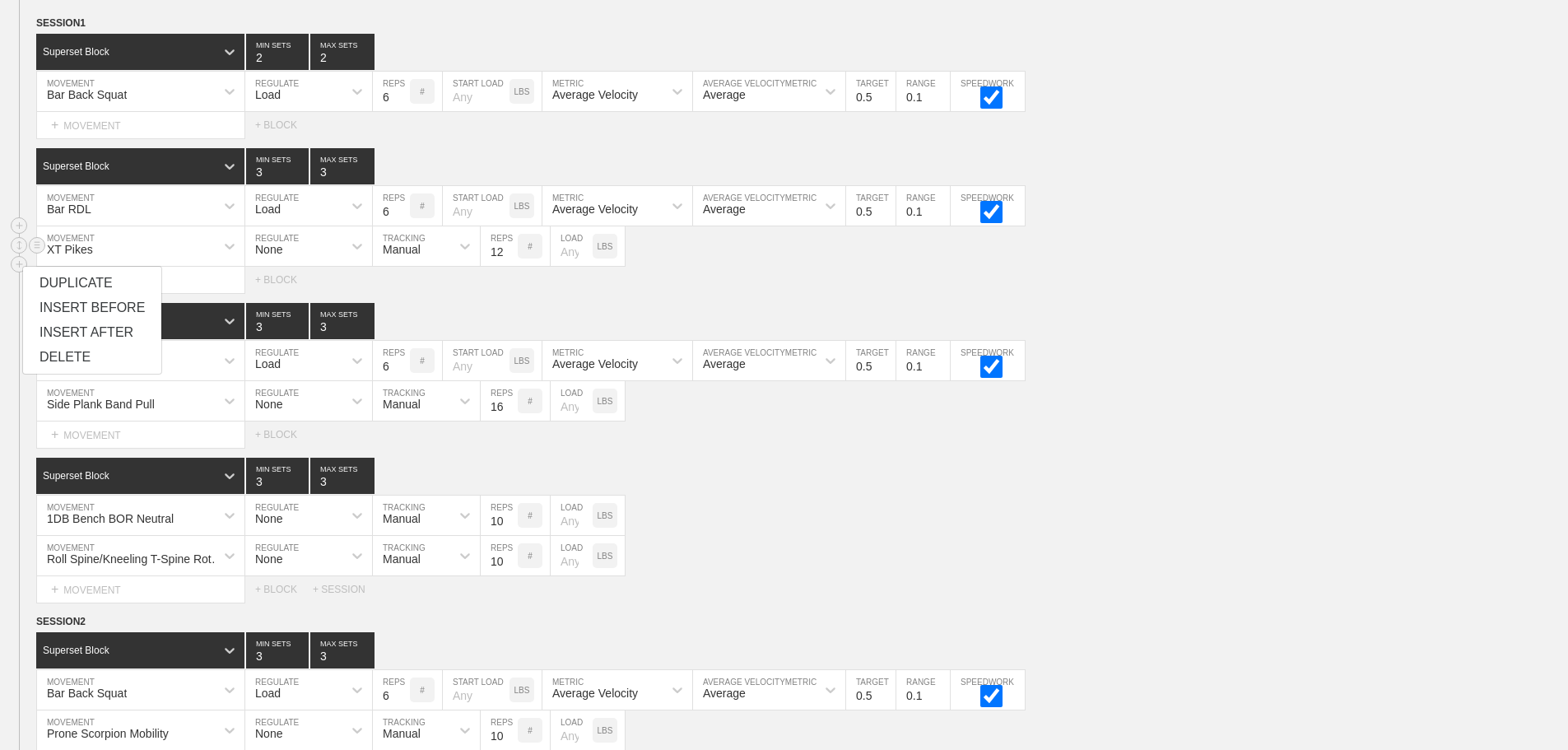
click at [1180, 267] on div "XT Pikes MOVEMENT None REGULATE Manual TRACKING 12 REPS # LOAD LBS" at bounding box center [784, 246] width 1568 height 41
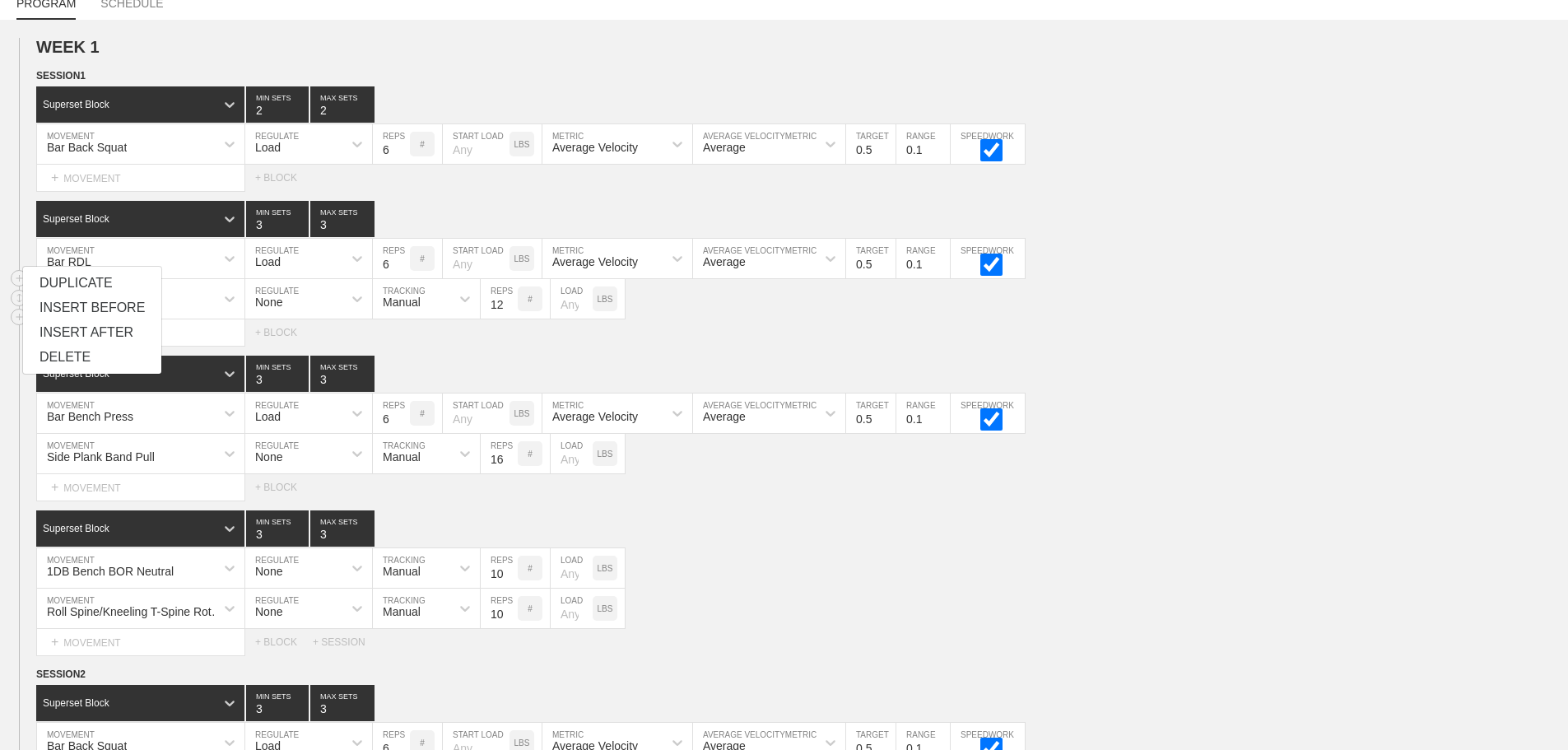
click at [1112, 301] on div "Superset Block 3 MIN SETS 3 MAX SETS DUPLICATE INSERT MOVEMENT AFTER DELETE Bar…" at bounding box center [784, 274] width 1568 height 145
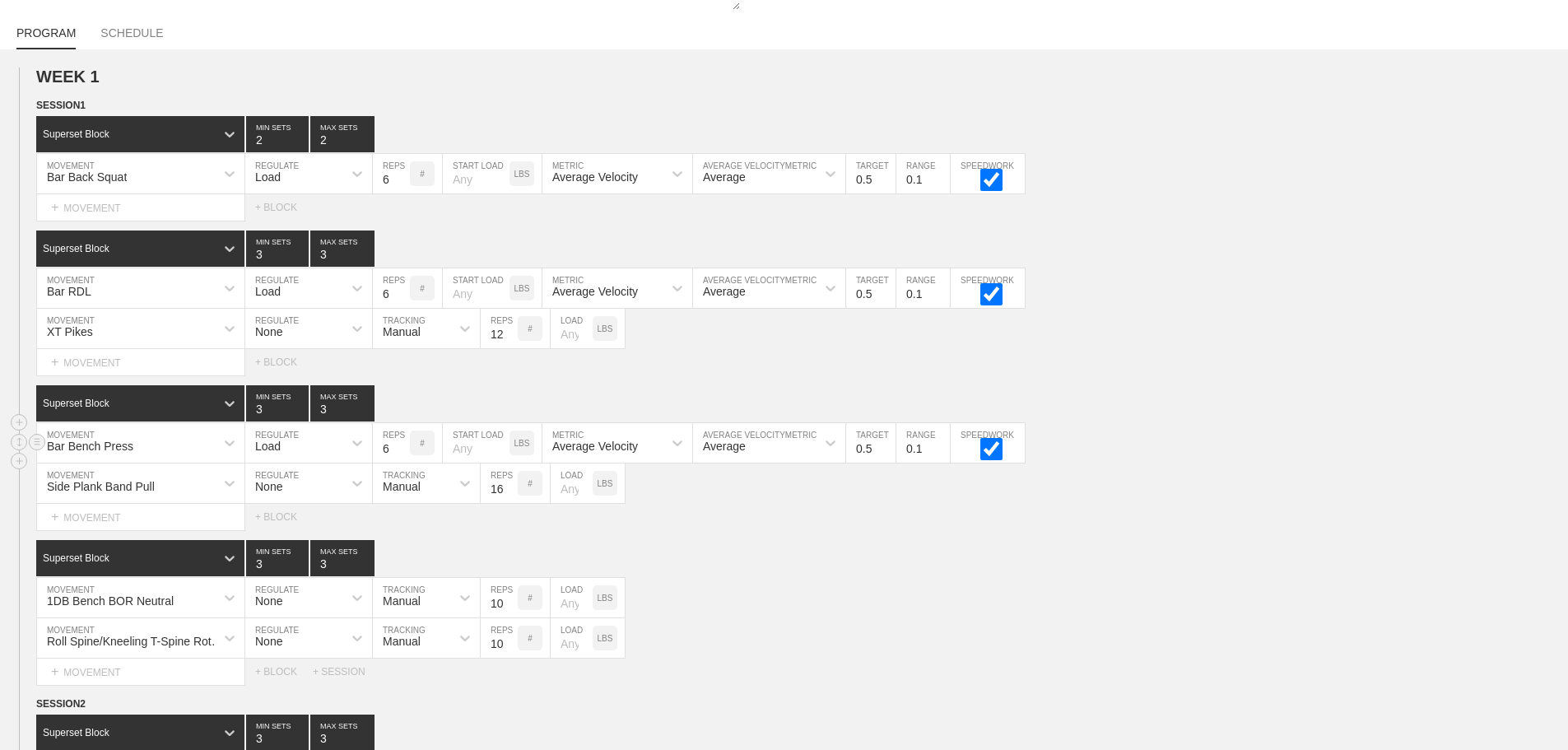
scroll to position [539, 0]
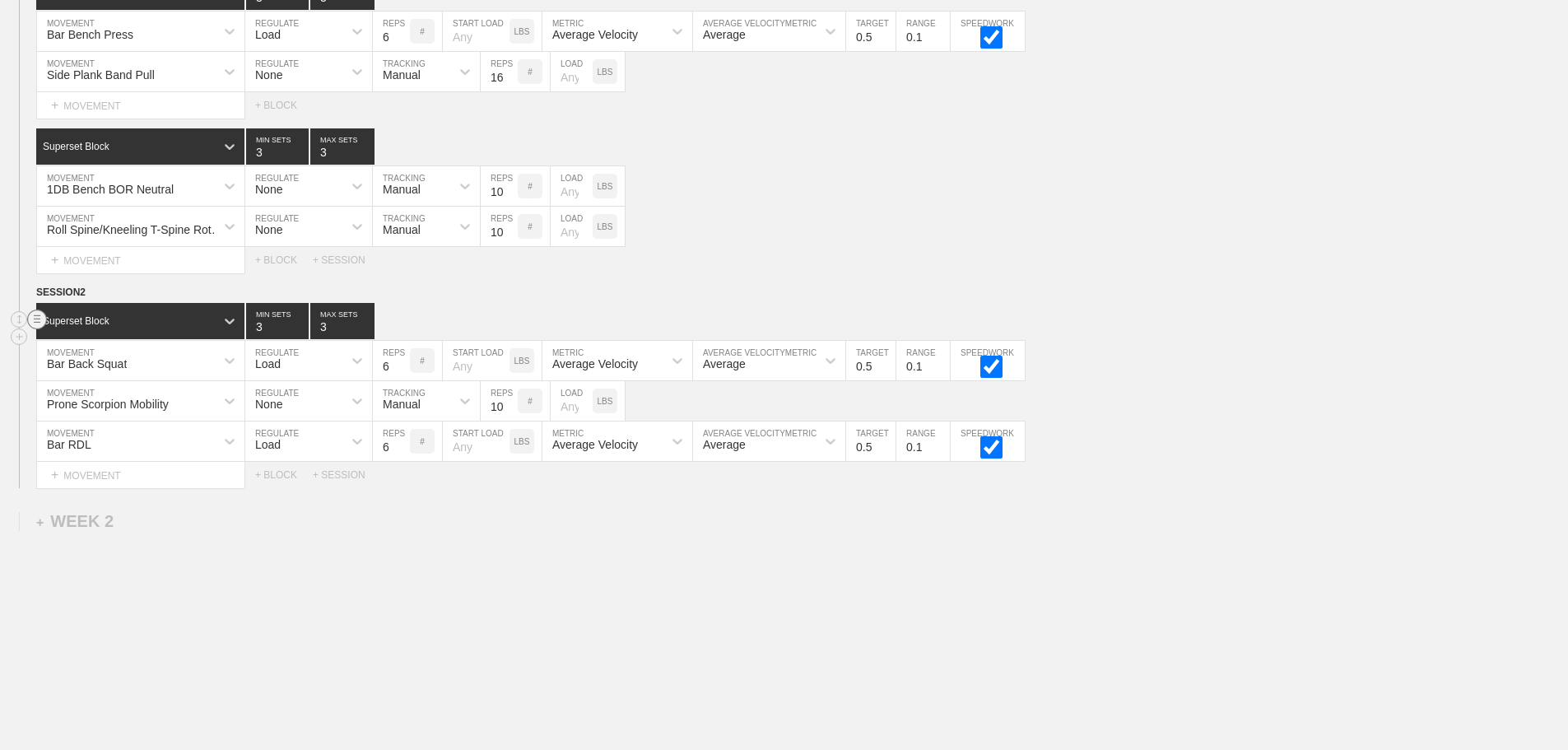
click at [33, 327] on circle at bounding box center [38, 320] width 19 height 19
click at [97, 368] on div "DELETE" at bounding box center [115, 367] width 131 height 25
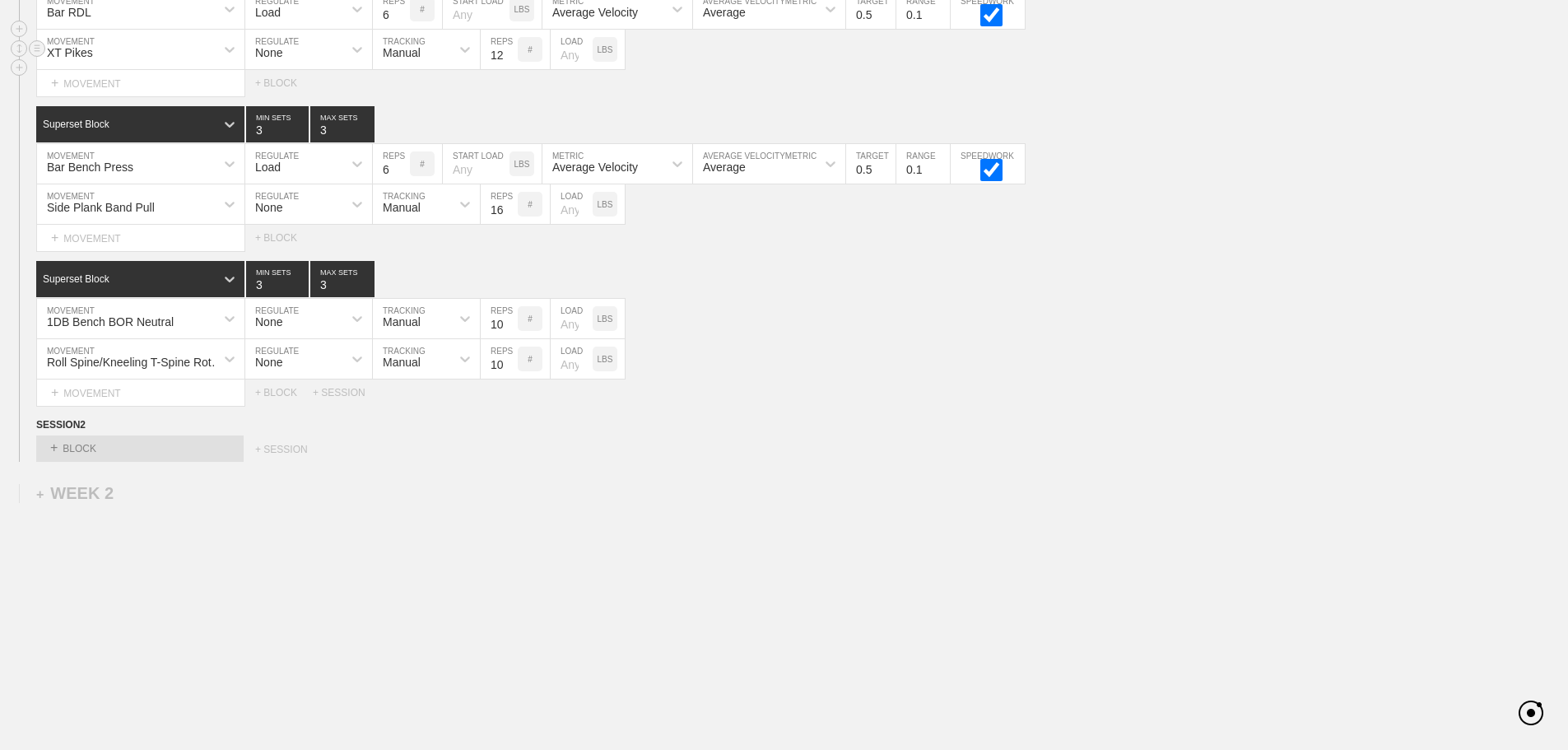
scroll to position [418, 0]
click at [1243, 441] on div "Select... + BLOCK + SESSION" at bounding box center [784, 447] width 1568 height 26
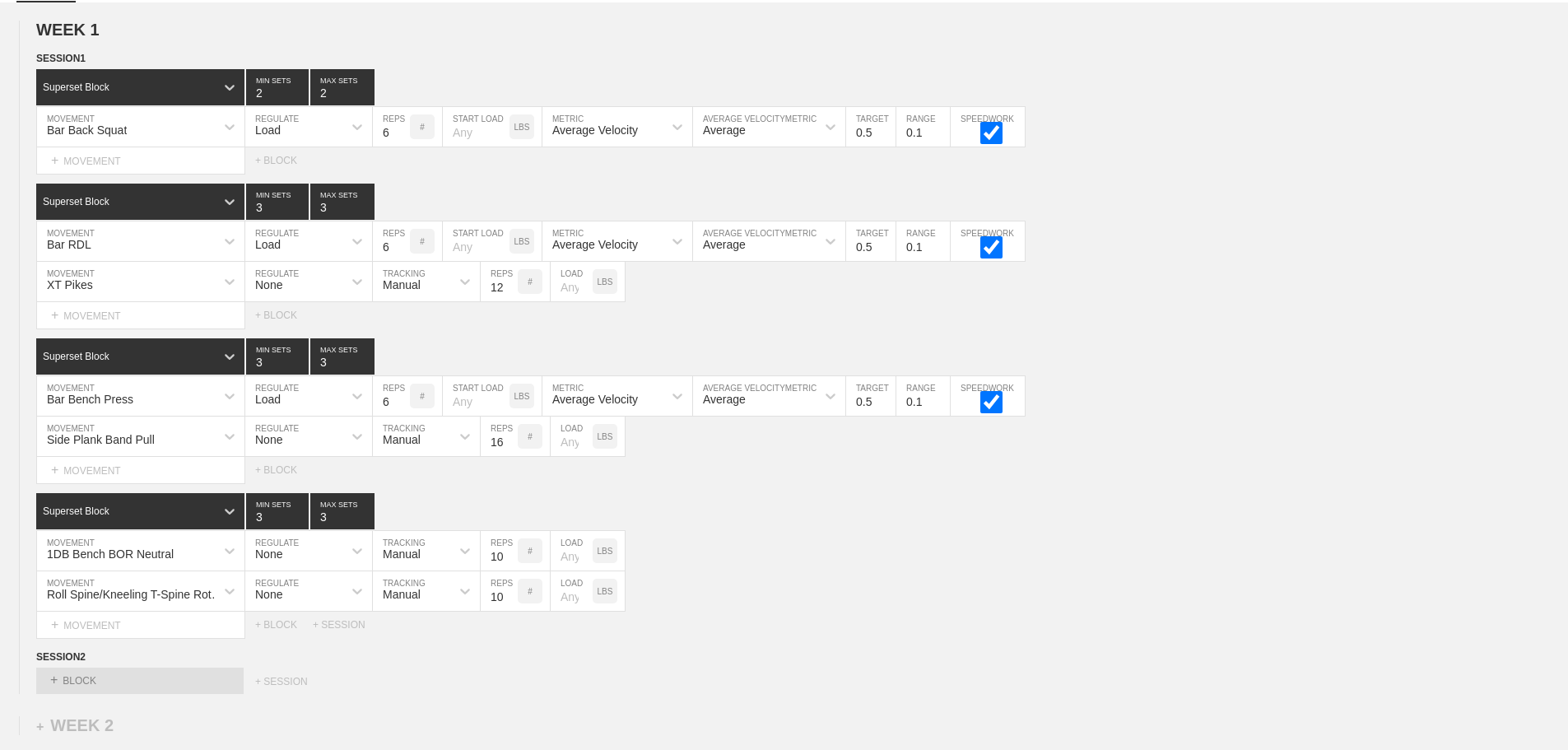
scroll to position [172, 0]
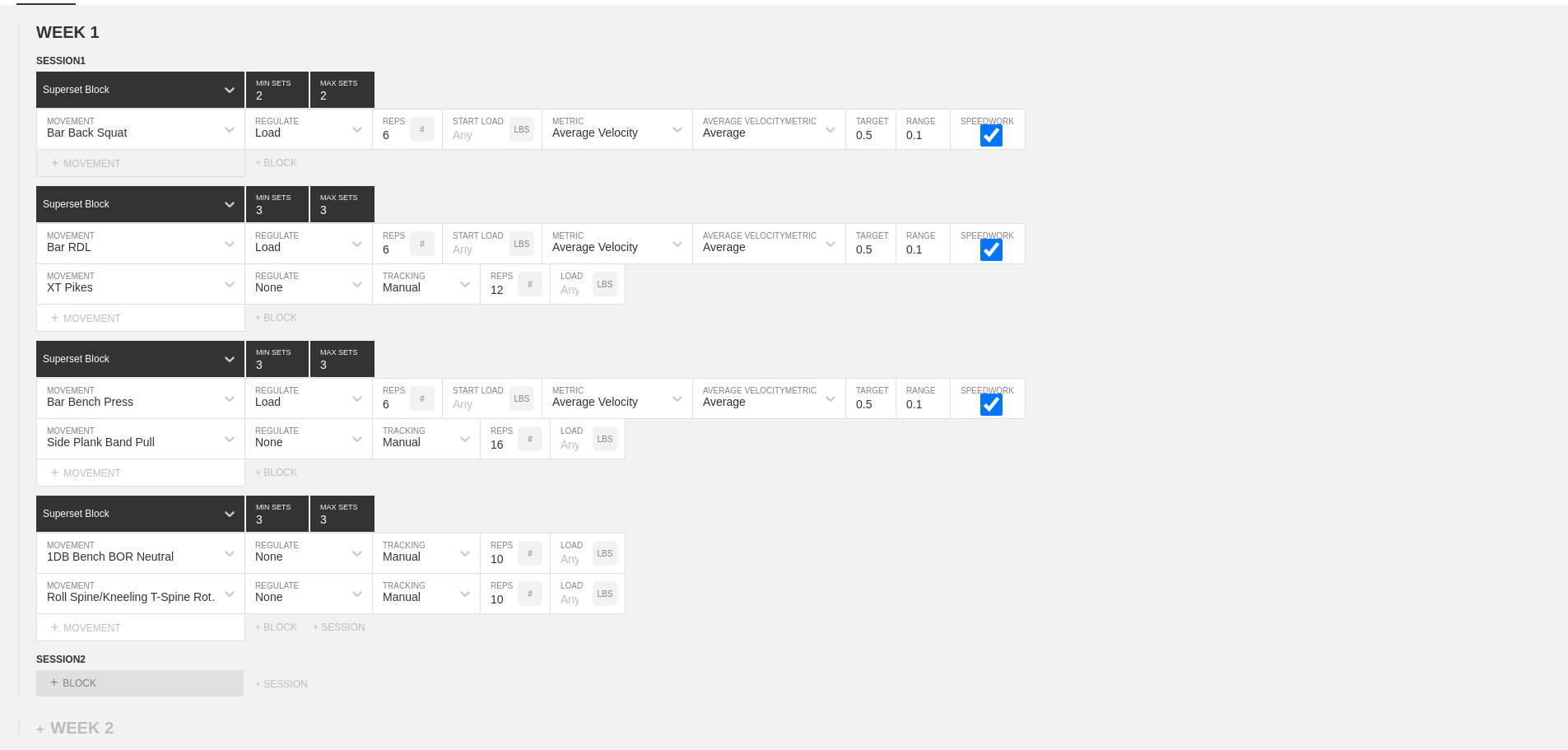
click at [128, 172] on div "+ MOVEMENT" at bounding box center [140, 163] width 209 height 27
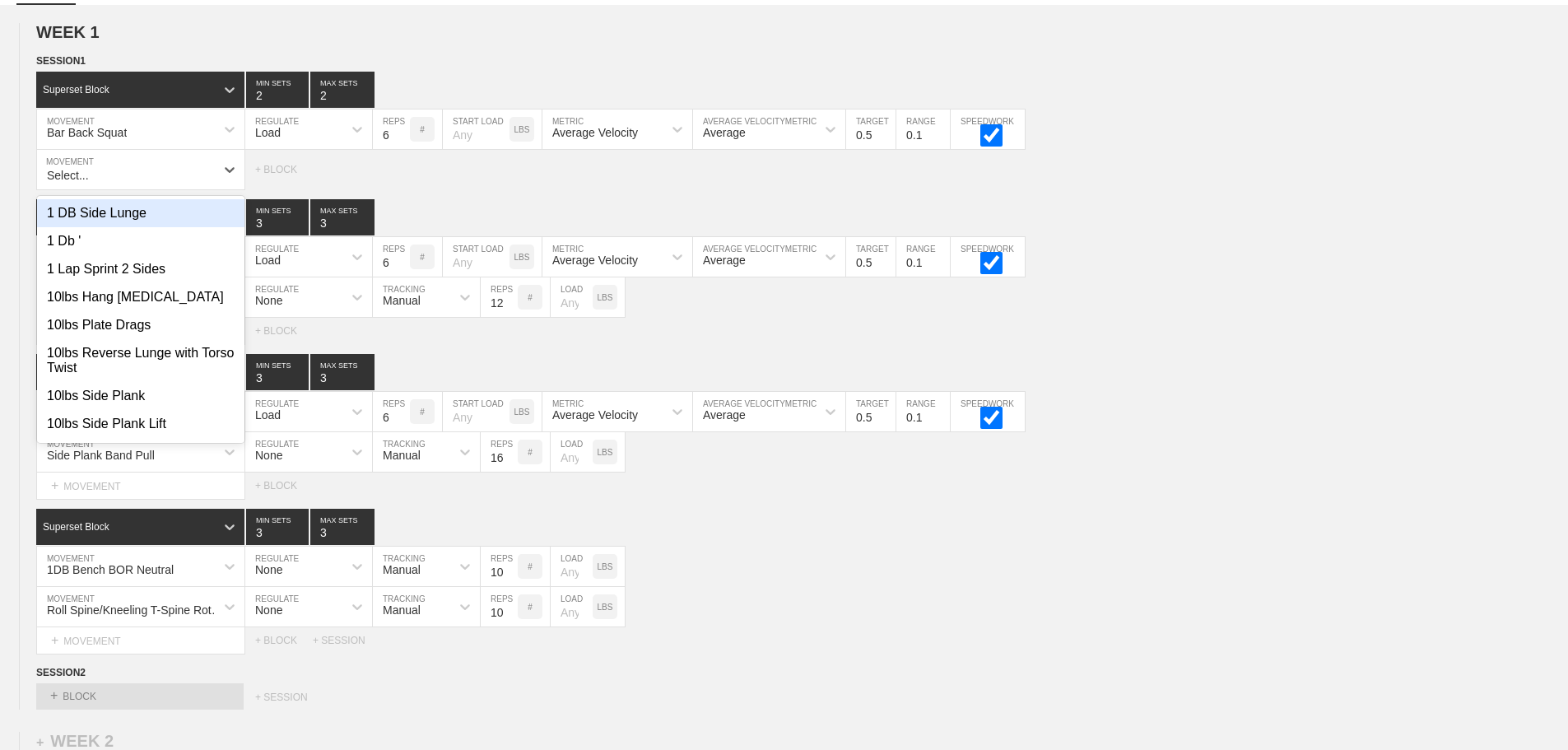
click at [557, 202] on div "SESSION 1 Superset Block 2 MIN SETS 2 MAX SETS DUPLICATE INSERT MOVEMENT AFTER …" at bounding box center [784, 353] width 1568 height 601
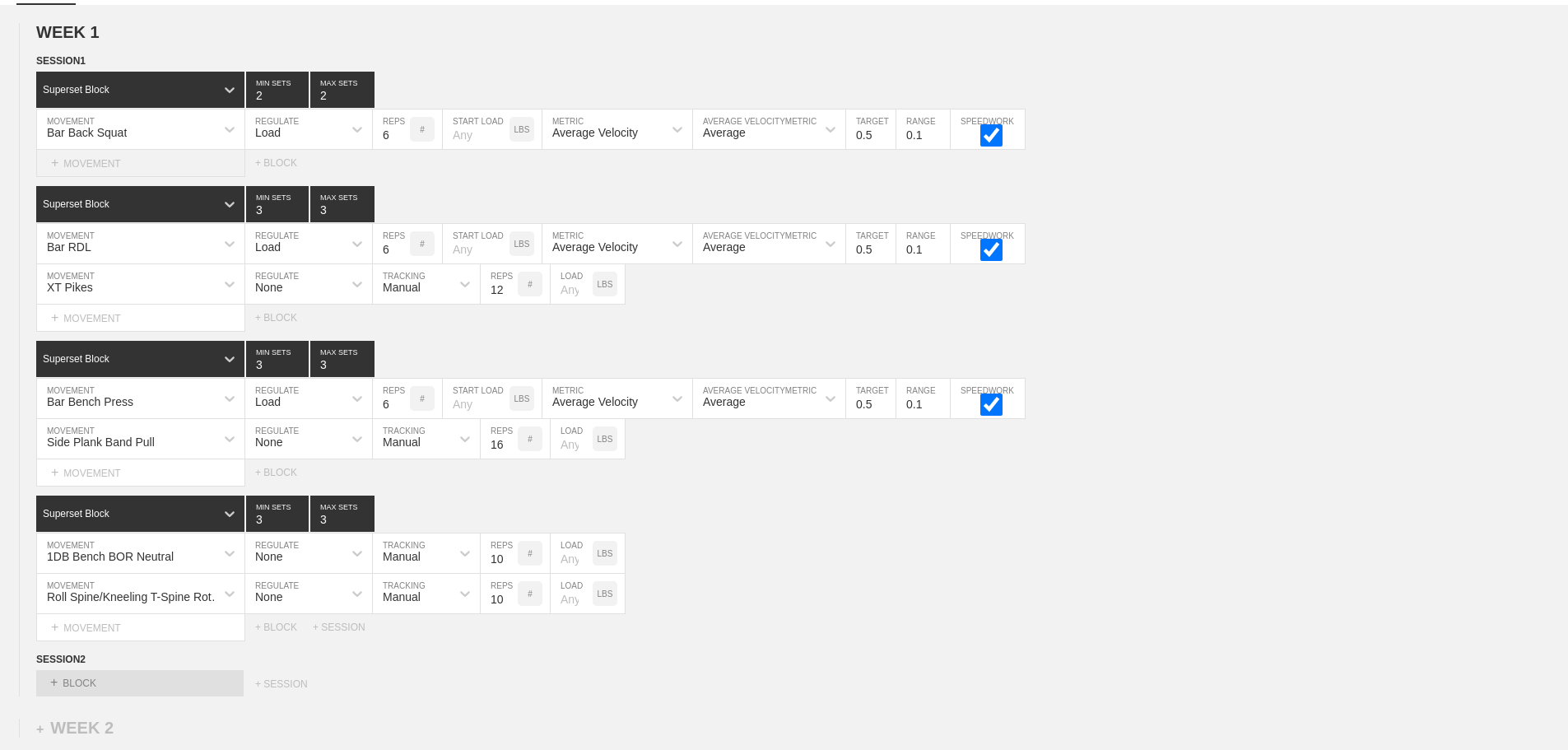
click at [98, 177] on div "+ MOVEMENT" at bounding box center [140, 163] width 209 height 27
click at [970, 544] on div "Superset Block 3 MIN SETS 3 MAX SETS DUPLICATE INSERT MOVEMENT AFTER DELETE 1DB…" at bounding box center [784, 568] width 1568 height 145
click at [132, 172] on div "+ MOVEMENT" at bounding box center [140, 163] width 209 height 27
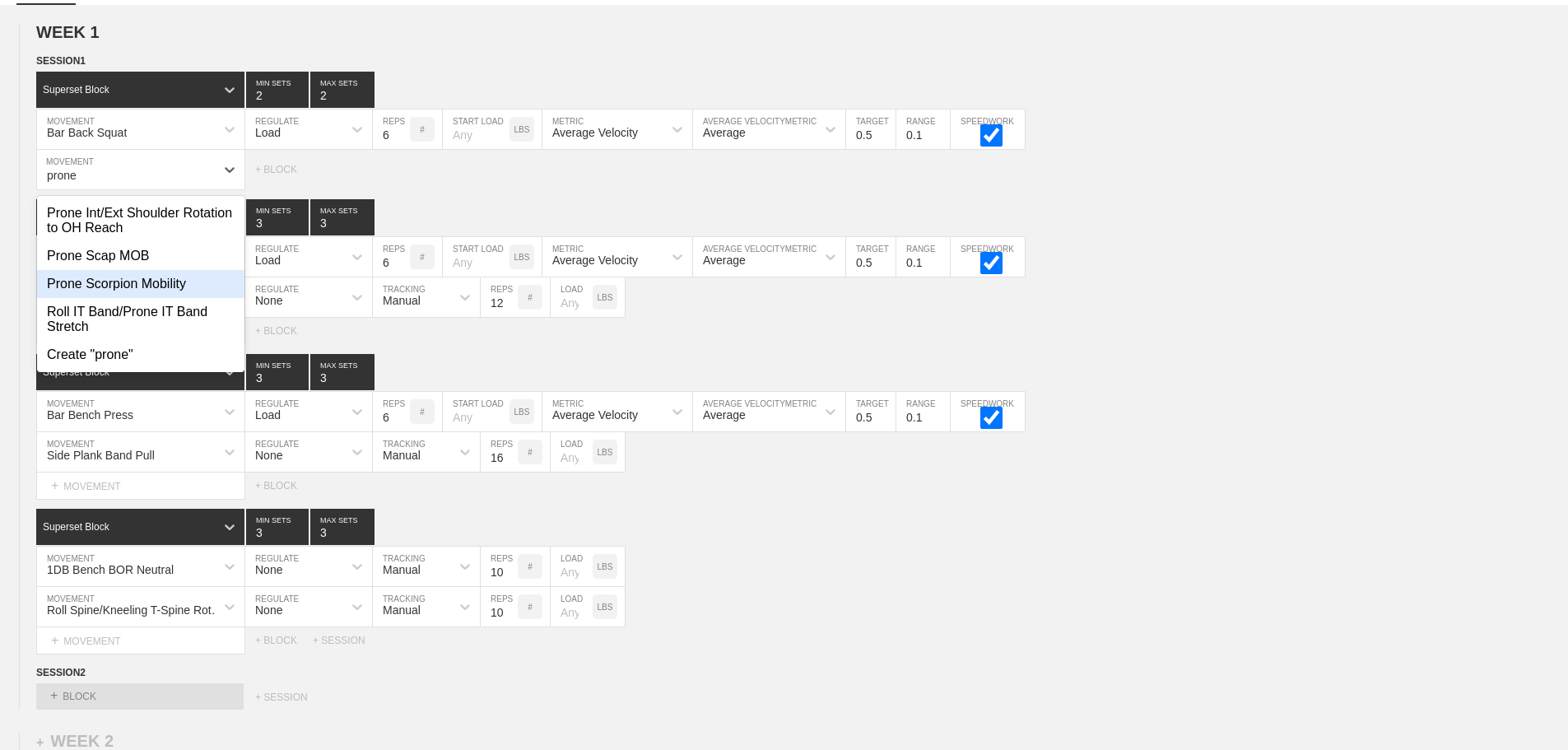
click at [155, 295] on div "Prone Scorpion Mobility" at bounding box center [140, 283] width 208 height 28
type input "prone"
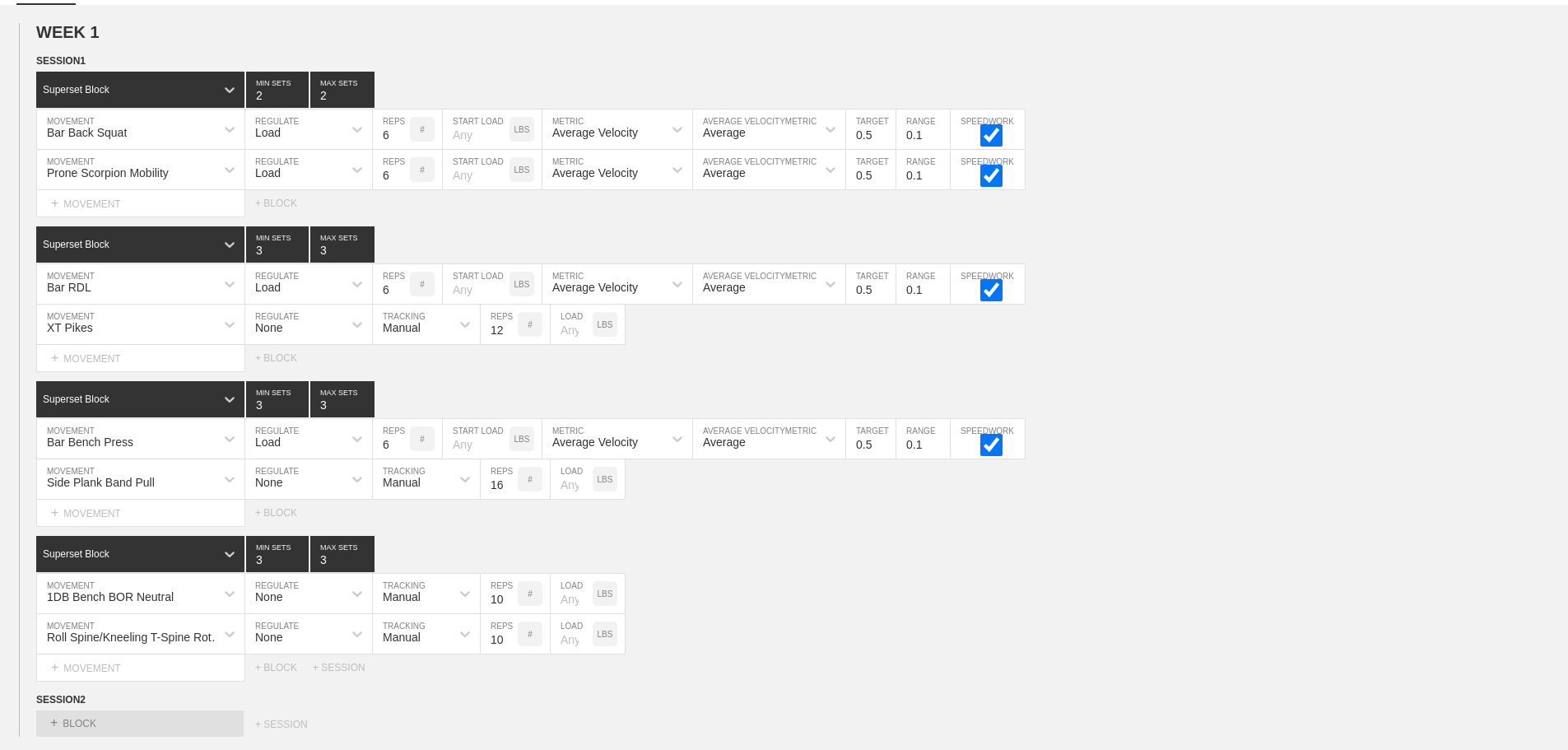
click at [950, 680] on div "Select... MOVEMENT + MOVEMENT + BLOCK + SESSION" at bounding box center [784, 667] width 1568 height 26
click at [801, 601] on div "1DB Bench BOR Neutral MOVEMENT None REGULATE Manual TRACKING 10 REPS # LOAD LBS" at bounding box center [784, 593] width 1568 height 41
click at [35, 71] on circle at bounding box center [38, 62] width 19 height 19
click at [93, 91] on div "DUPLICATE" at bounding box center [115, 93] width 131 height 25
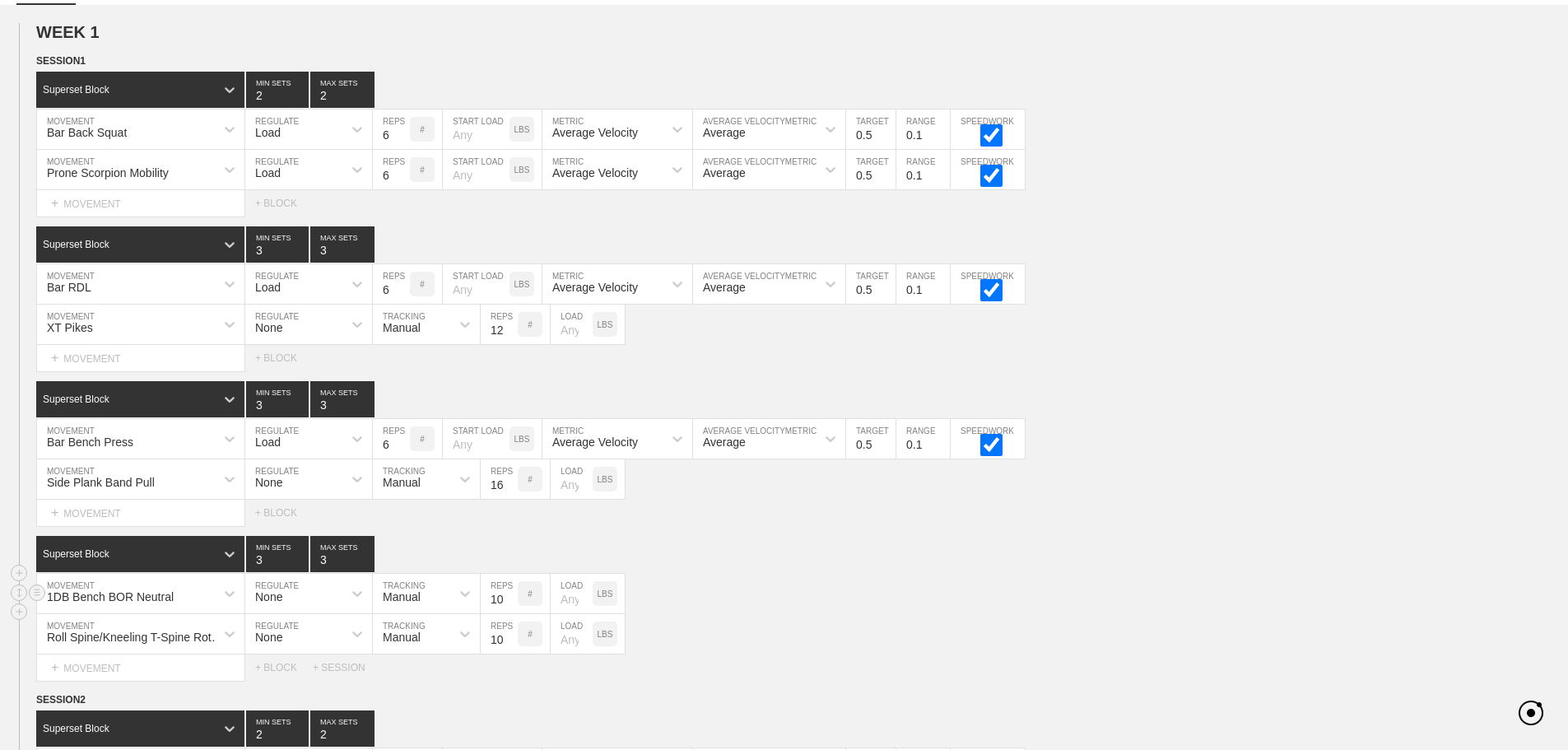
click at [919, 604] on div "1DB Bench BOR Neutral MOVEMENT None REGULATE Manual TRACKING 10 REPS # LOAD LBS" at bounding box center [784, 593] width 1568 height 41
click at [35, 98] on circle at bounding box center [38, 89] width 19 height 19
click at [89, 134] on div "DELETE" at bounding box center [115, 136] width 131 height 25
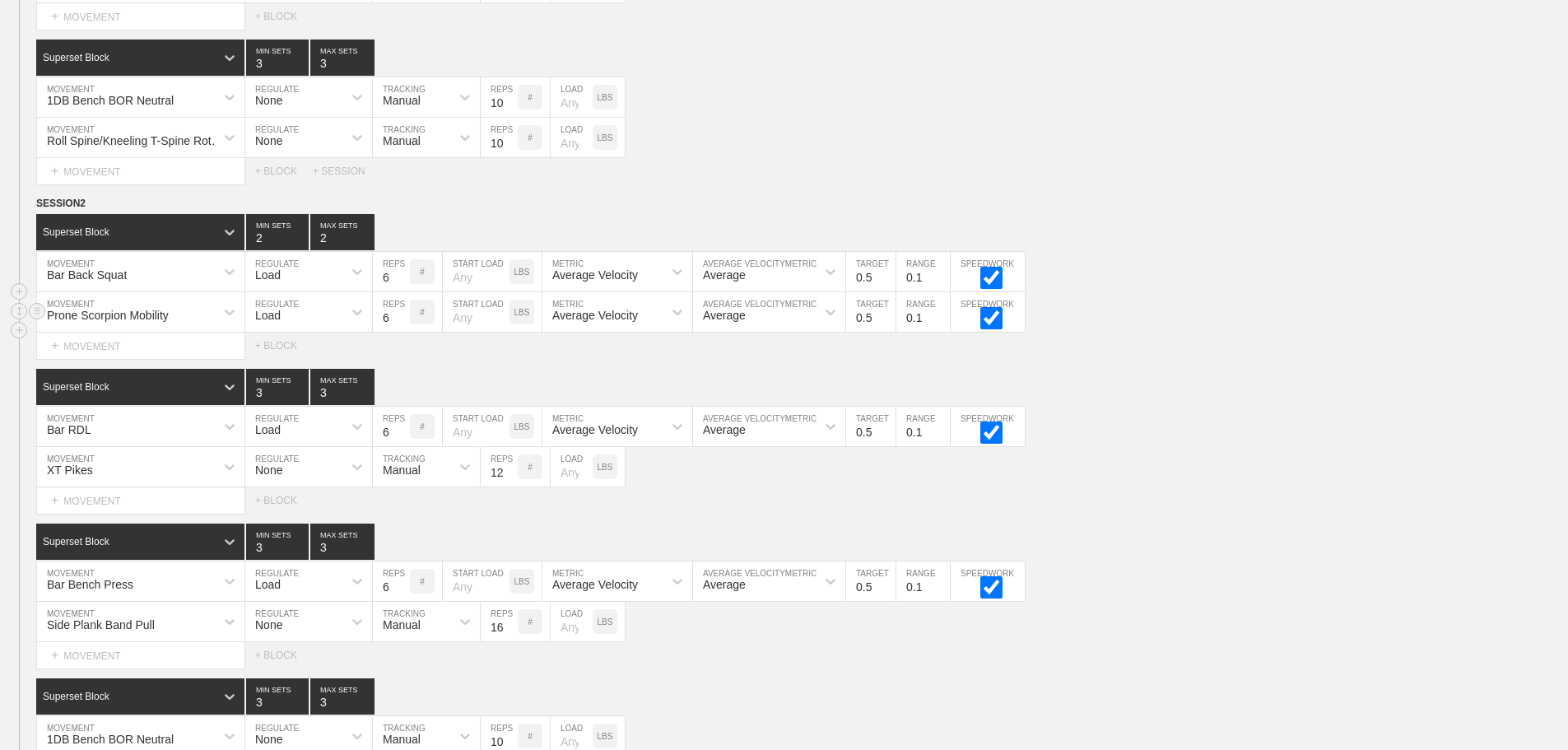
scroll to position [418, 0]
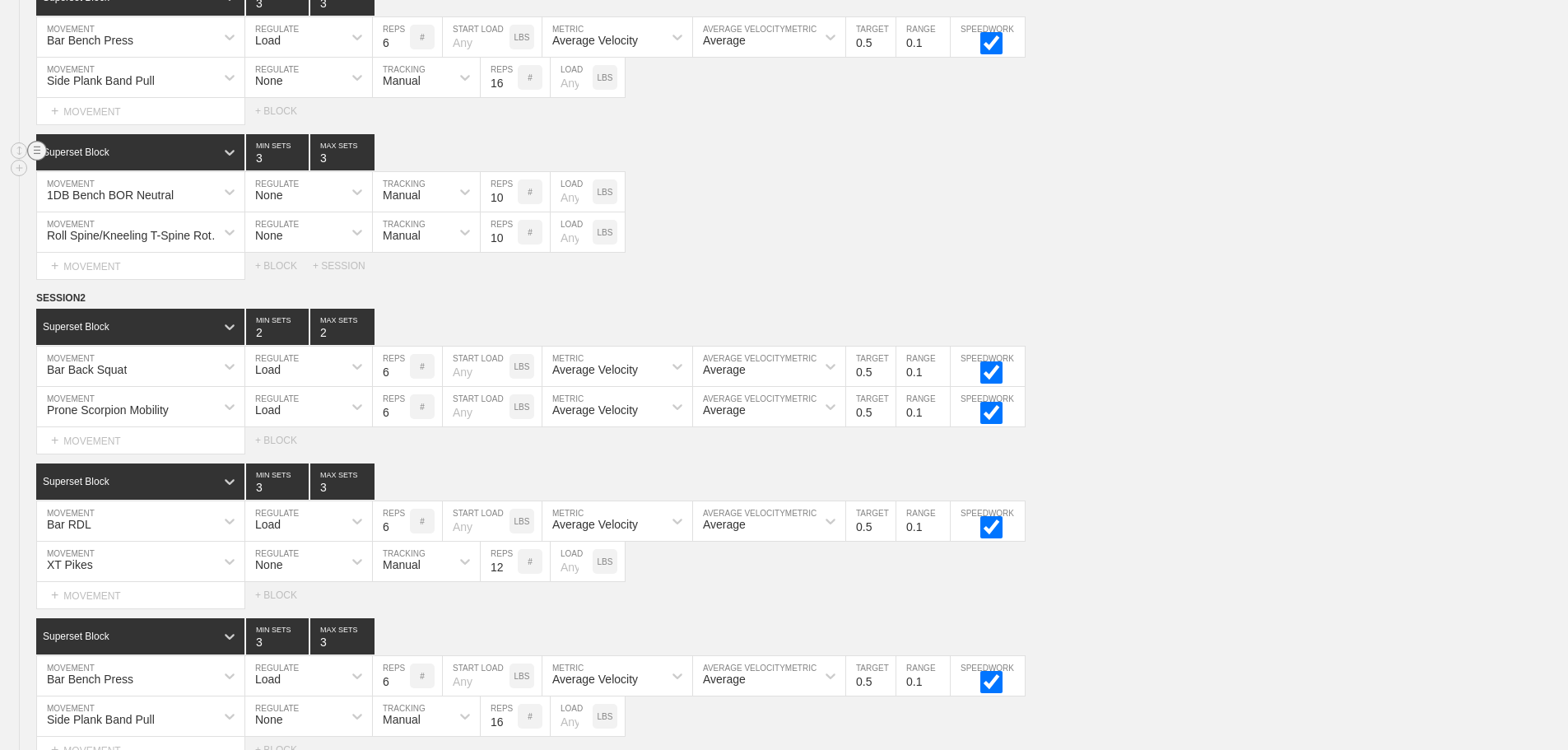
click at [34, 160] on circle at bounding box center [38, 151] width 19 height 19
click at [77, 200] on div "DELETE" at bounding box center [115, 198] width 131 height 25
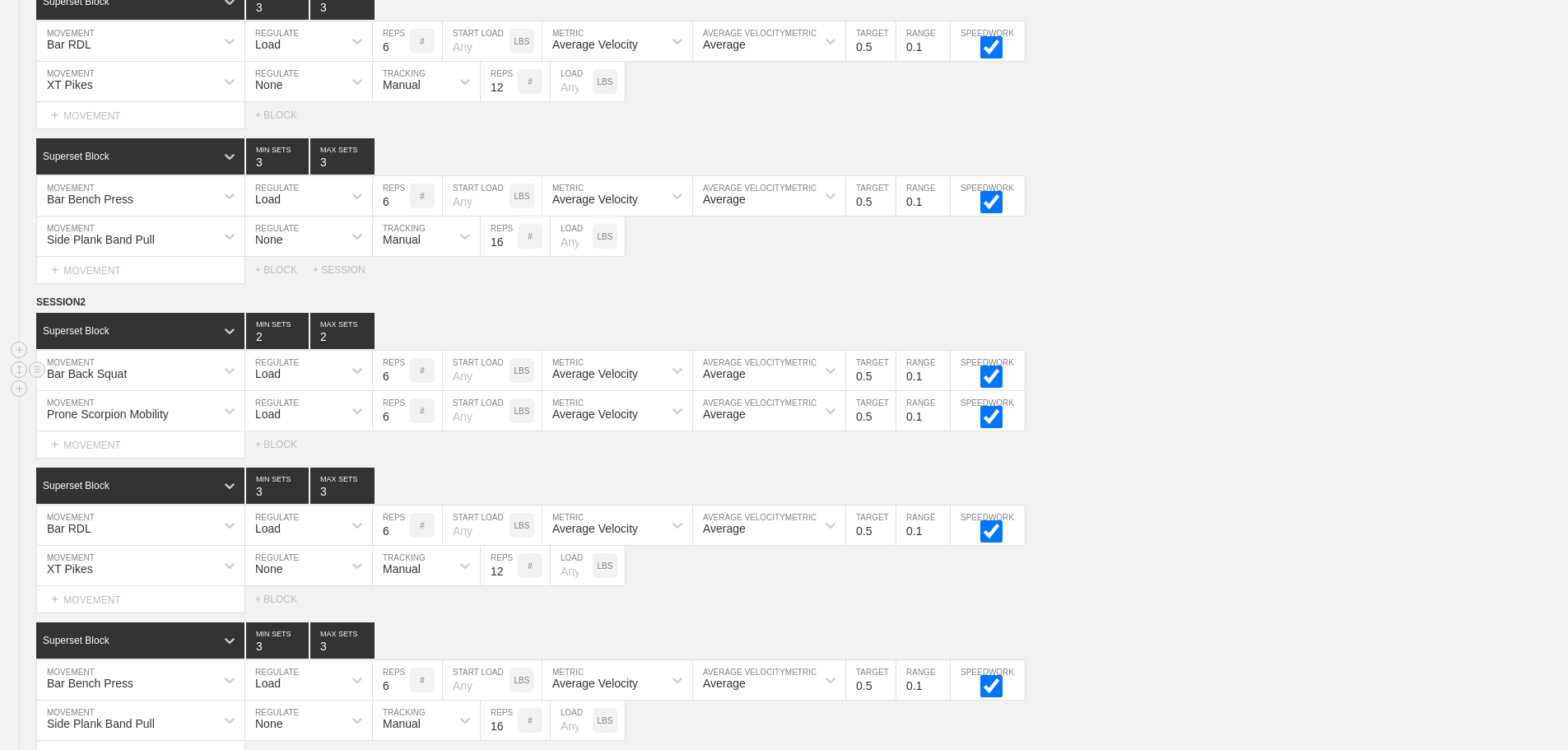
scroll to position [254, 0]
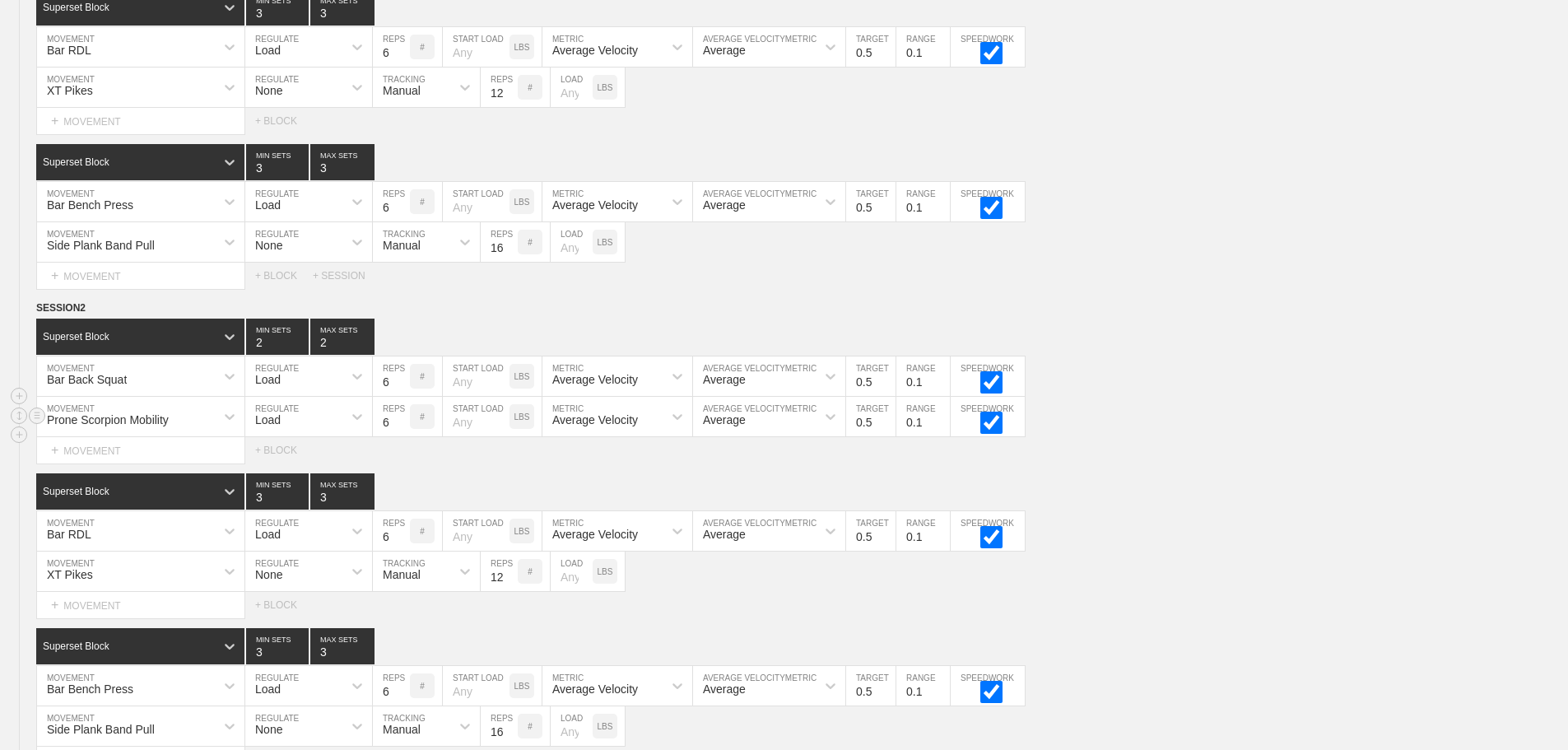
click at [300, 420] on div "Load" at bounding box center [294, 416] width 97 height 28
click at [295, 472] on div "None" at bounding box center [308, 459] width 127 height 28
click at [399, 426] on div "Sensor" at bounding box center [400, 419] width 36 height 14
drag, startPoint x: 423, startPoint y: 502, endPoint x: 474, endPoint y: 463, distance: 64.2
click at [424, 501] on div "Manual" at bounding box center [426, 487] width 107 height 28
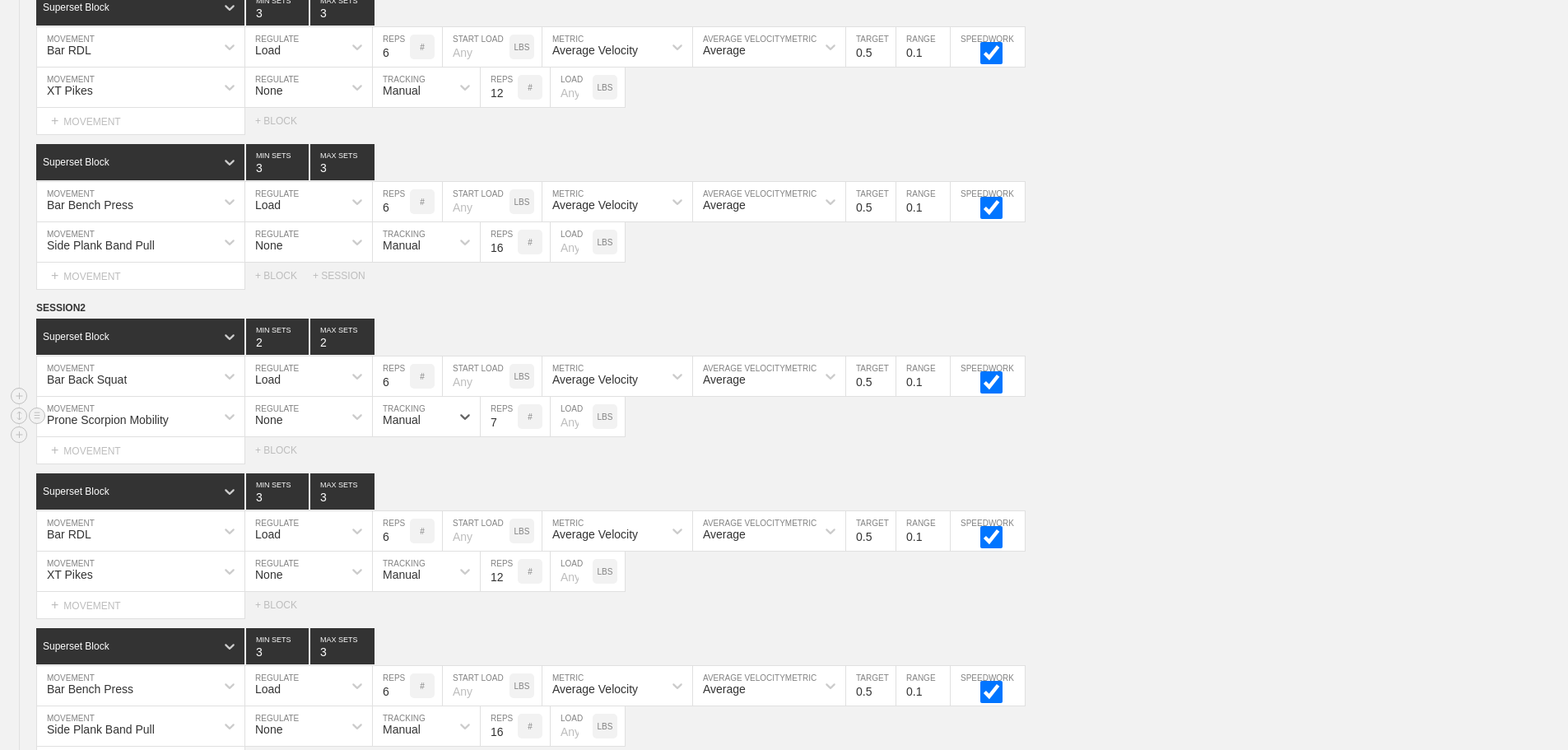
click at [511, 429] on input "7" at bounding box center [499, 416] width 37 height 40
click at [511, 429] on input "8" at bounding box center [499, 416] width 37 height 40
click at [511, 429] on input "9" at bounding box center [499, 416] width 37 height 40
type input "10"
click at [511, 429] on input "10" at bounding box center [499, 416] width 37 height 40
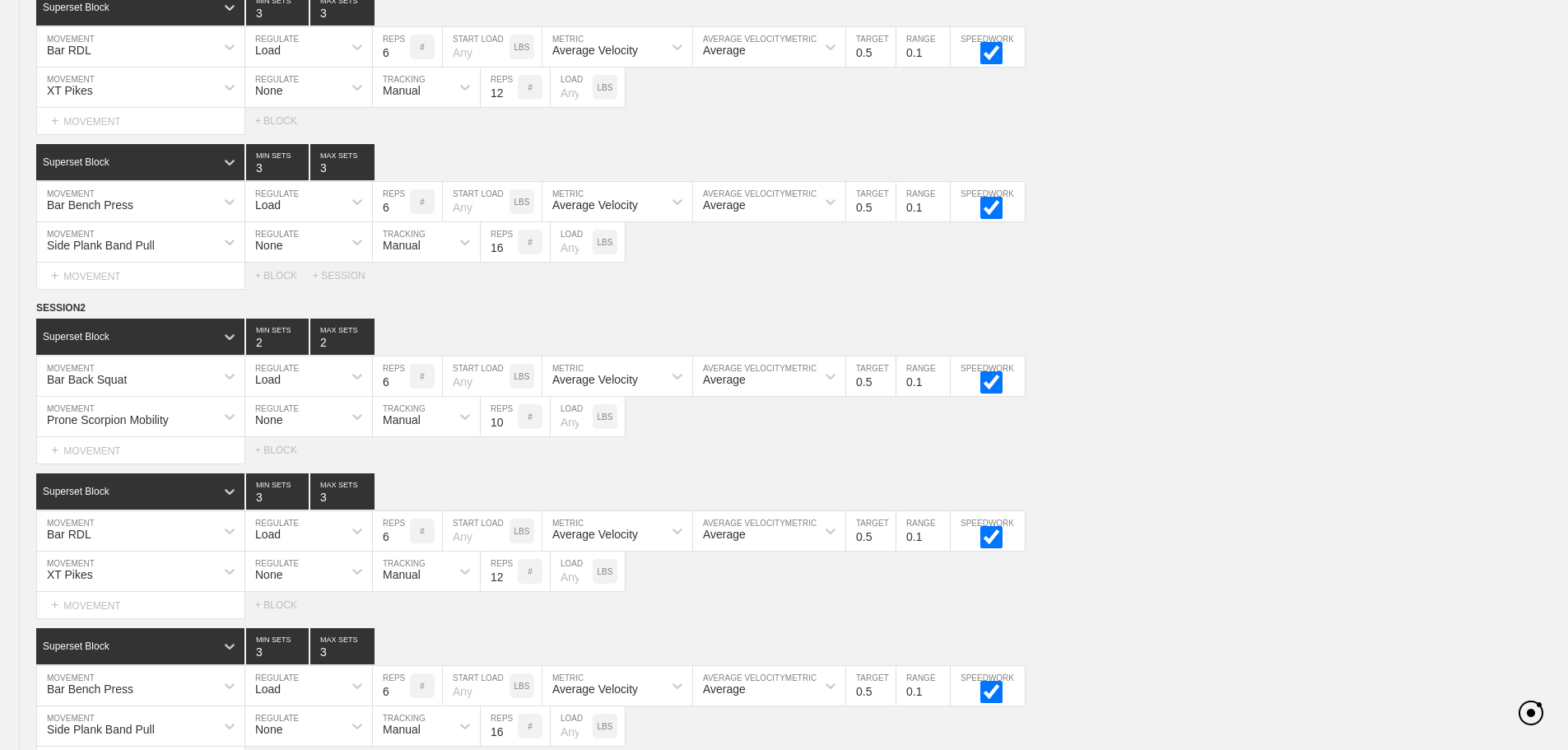
click at [774, 461] on div "Select... MOVEMENT + MOVEMENT + BLOCK" at bounding box center [784, 449] width 1568 height 26
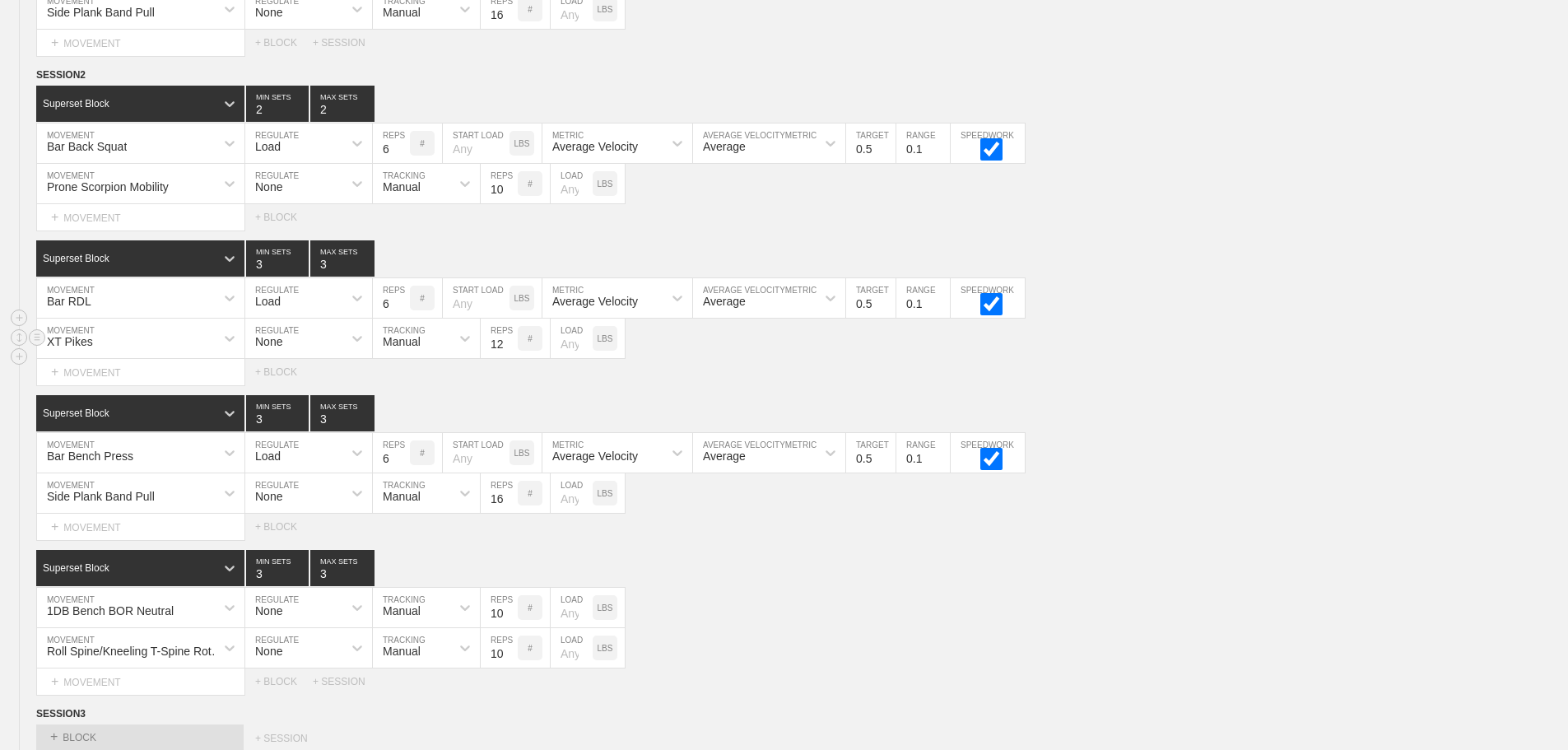
scroll to position [584, 0]
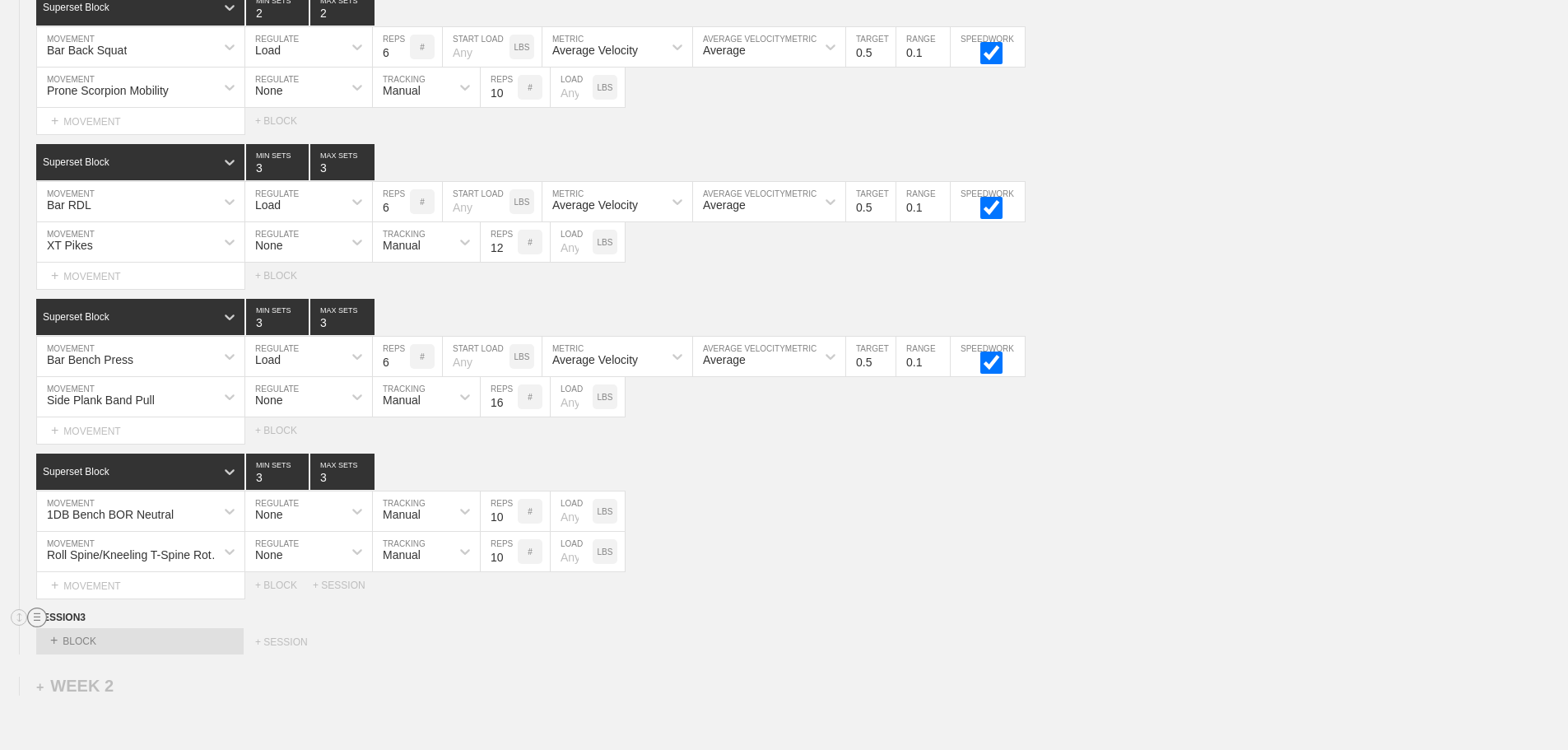
click at [35, 617] on line at bounding box center [37, 617] width 7 height 0
drag, startPoint x: 94, startPoint y: 671, endPoint x: 857, endPoint y: 64, distance: 975.0
click at [95, 671] on div "DELETE" at bounding box center [115, 674] width 131 height 25
click at [842, 467] on div "Superset Block 3 MIN SETS 3 MAX SETS" at bounding box center [801, 471] width 1532 height 36
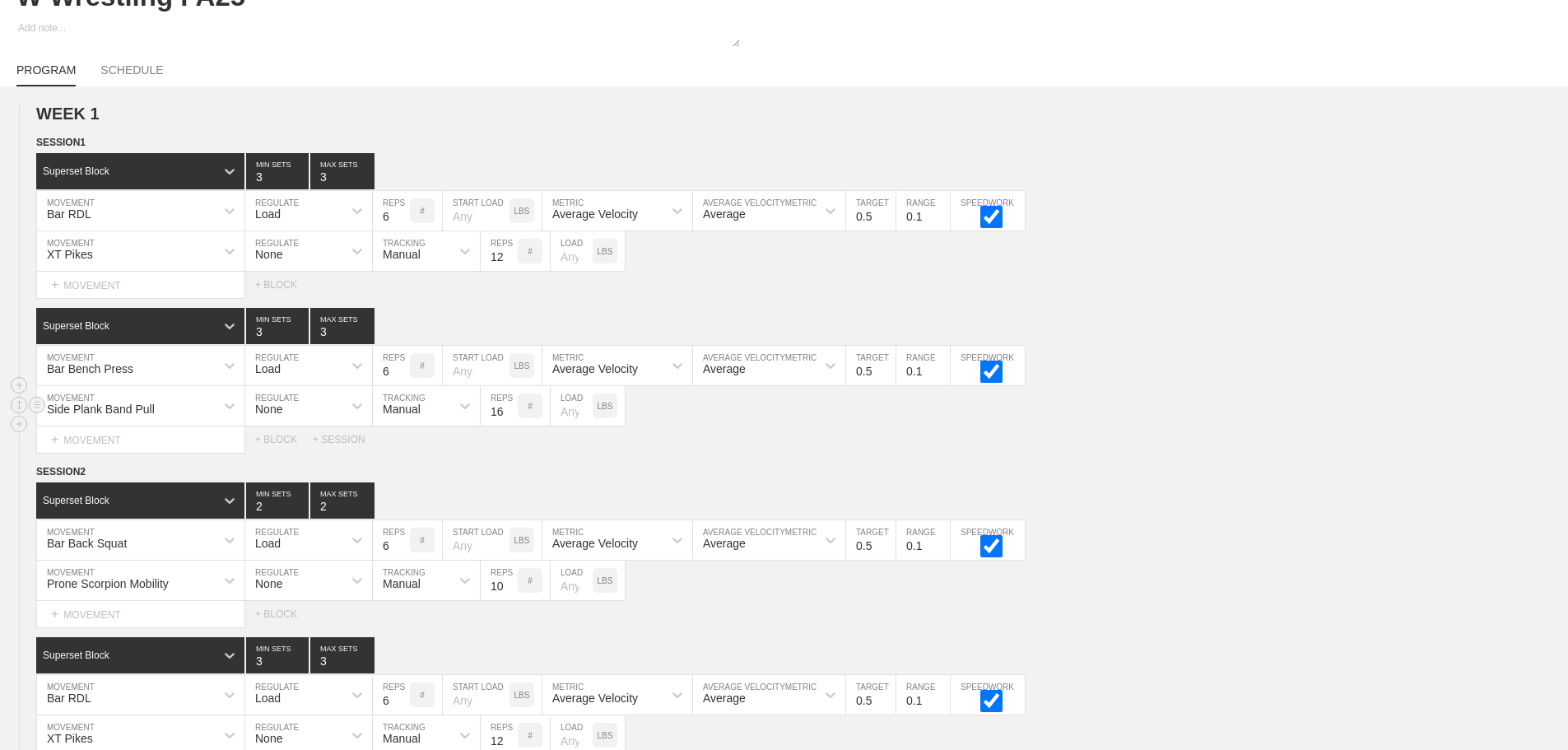
scroll to position [90, 0]
click at [31, 335] on circle at bounding box center [38, 326] width 19 height 19
click at [109, 371] on div "DELETE" at bounding box center [115, 373] width 131 height 25
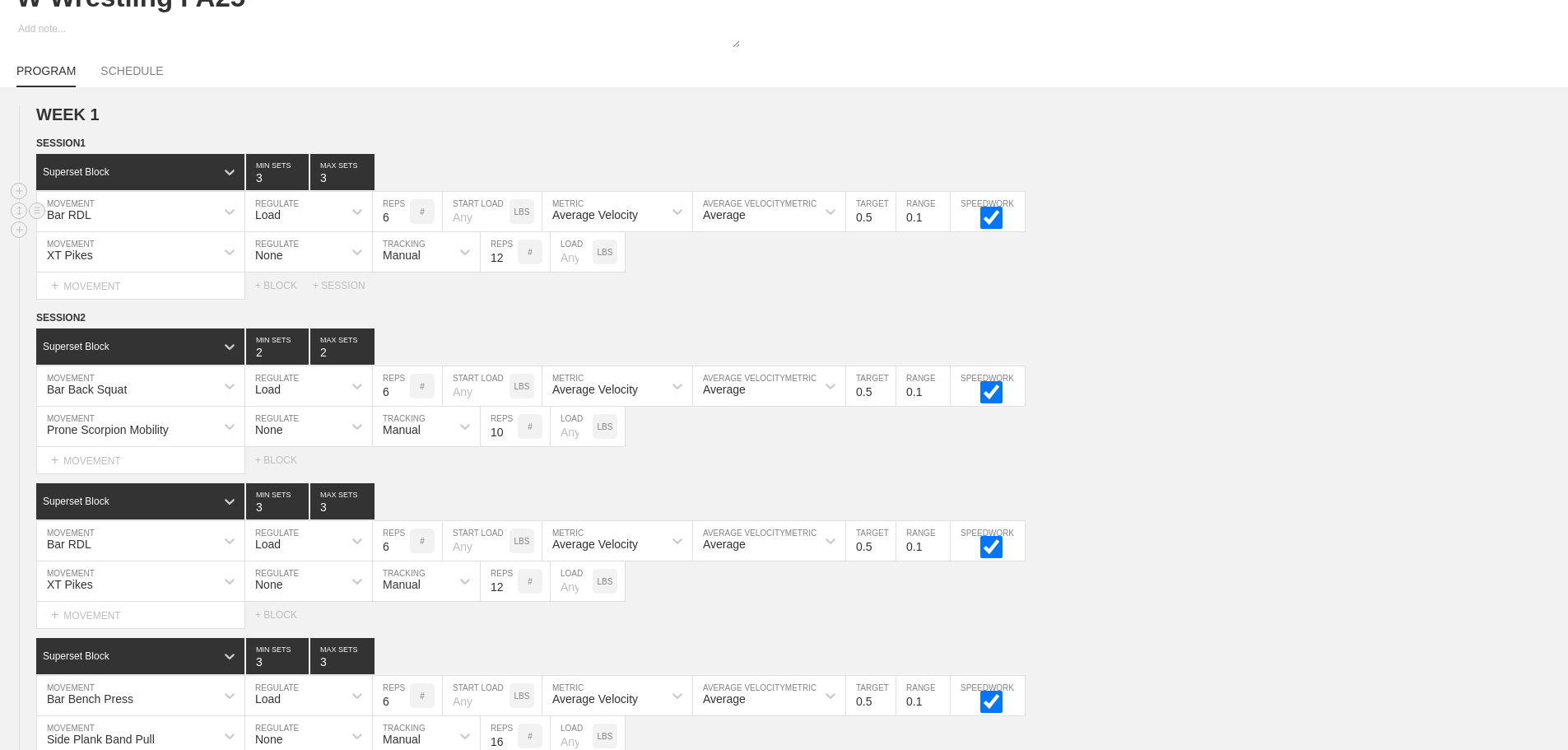
click at [164, 225] on div "Bar RDL" at bounding box center [126, 211] width 178 height 28
type input "bar back"
click at [171, 265] on div "Bar Back Squat" at bounding box center [140, 254] width 208 height 28
type input "2"
click at [370, 190] on input "2" at bounding box center [342, 171] width 64 height 36
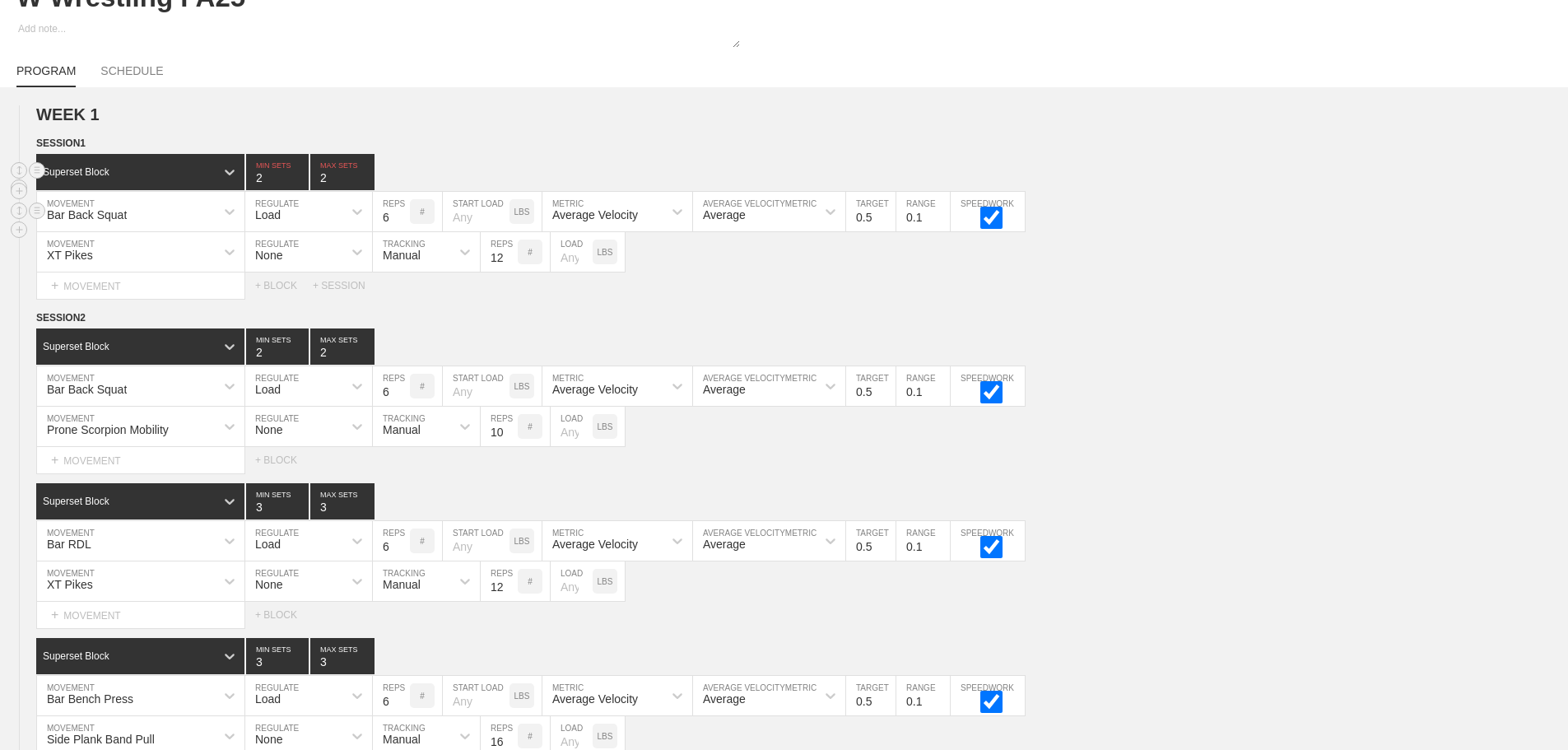
type input "2"
click at [298, 190] on input "2" at bounding box center [277, 171] width 63 height 36
click at [402, 225] on input "7" at bounding box center [392, 211] width 37 height 40
click at [402, 225] on input "8" at bounding box center [392, 211] width 37 height 40
click at [402, 225] on input "9" at bounding box center [392, 211] width 37 height 40
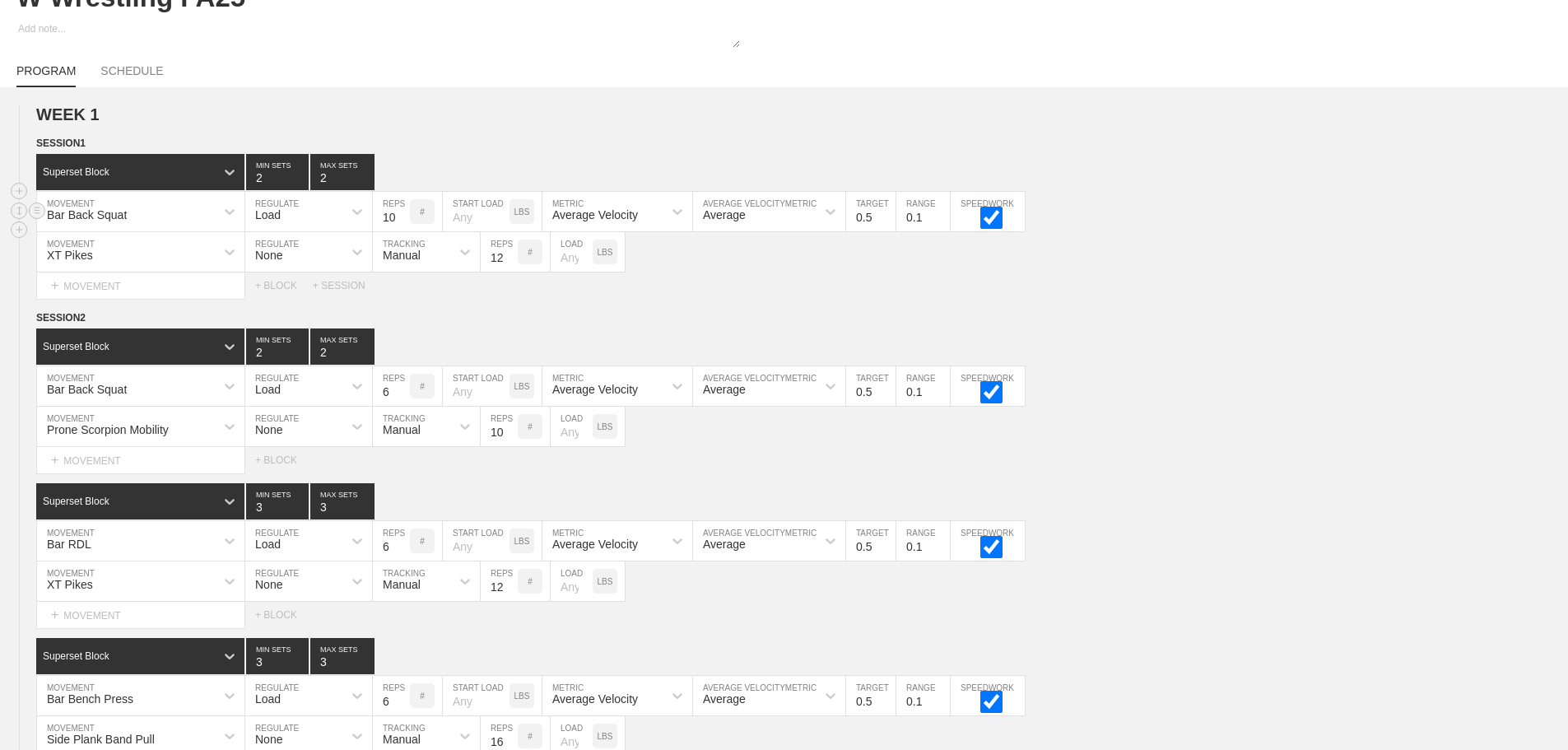
type input "10"
click at [402, 225] on input "10" at bounding box center [392, 211] width 37 height 40
click at [38, 253] on line at bounding box center [37, 253] width 7 height 0
click at [94, 294] on div "DELETE" at bounding box center [115, 297] width 131 height 25
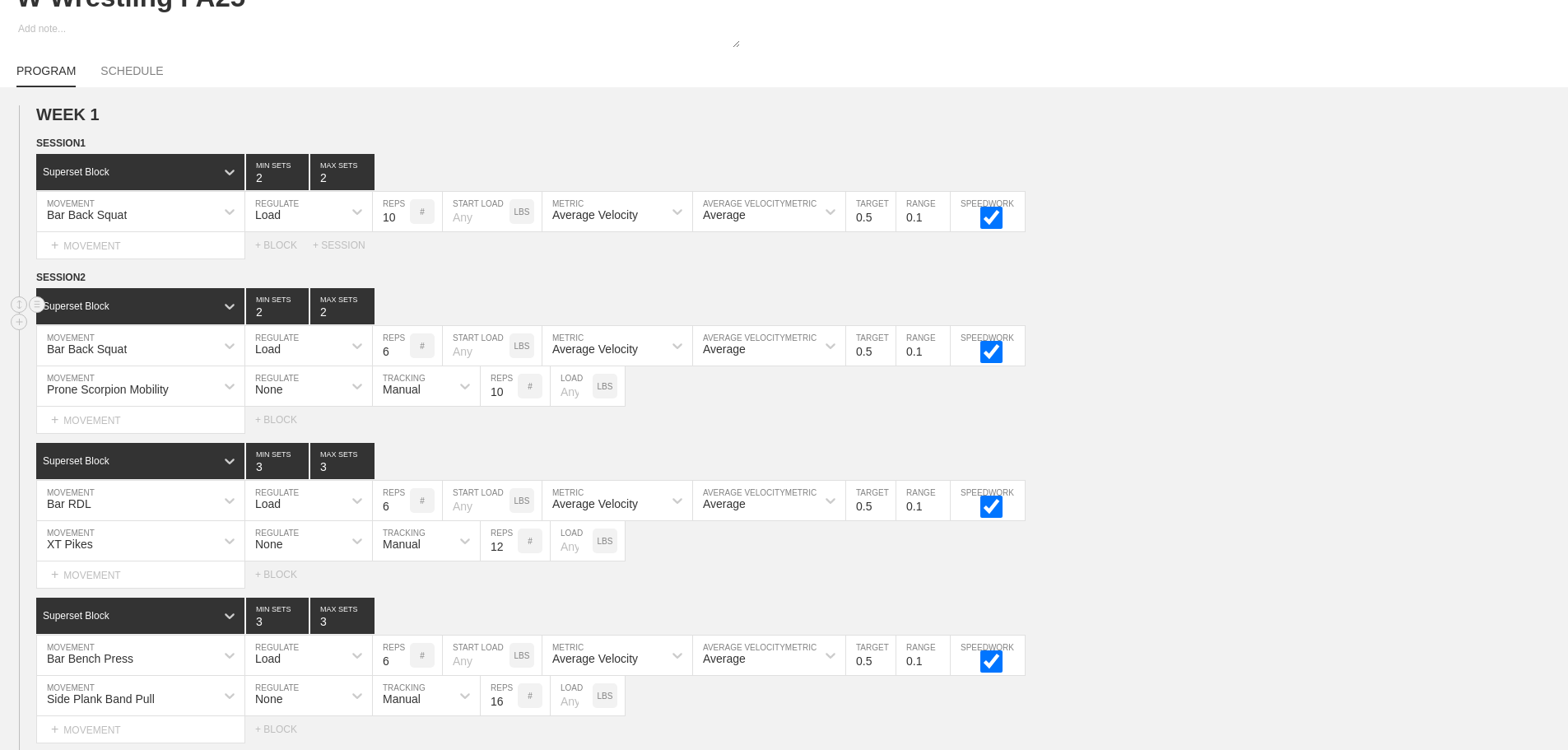
click at [1279, 324] on div "Superset Block 2 MIN SETS 2 MAX SETS" at bounding box center [801, 305] width 1532 height 36
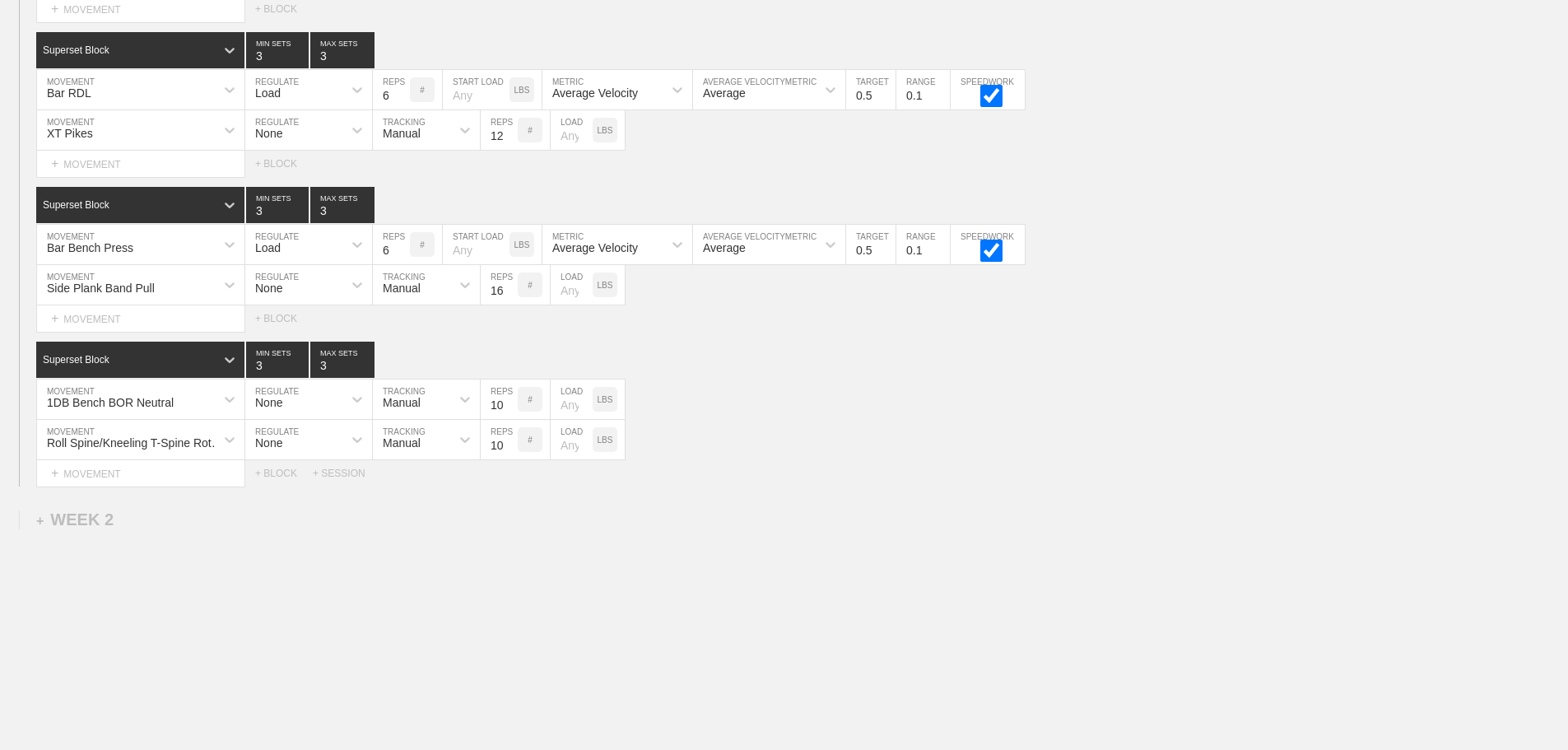
scroll to position [8, 0]
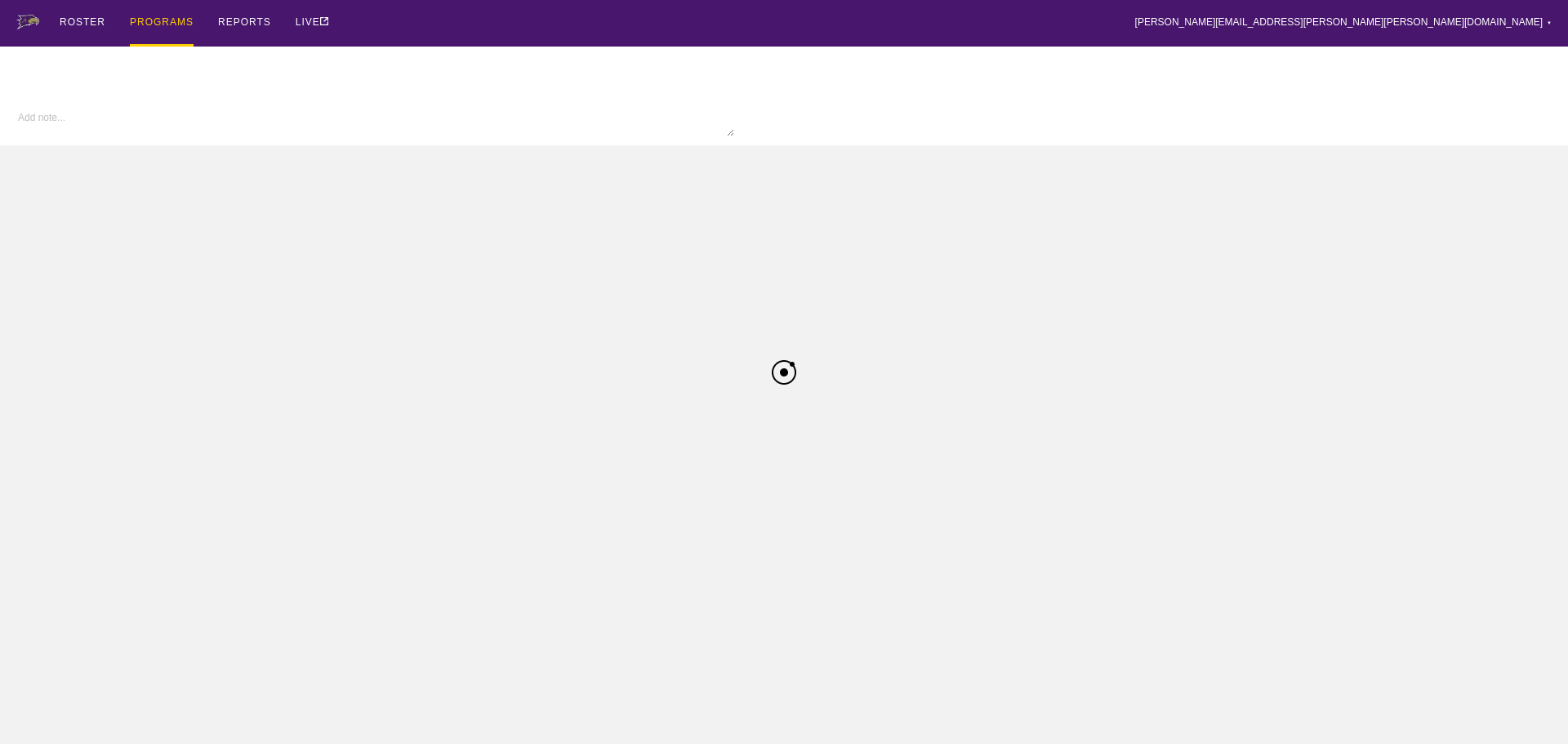
type textarea "x"
type input "W Wrestling FA25"
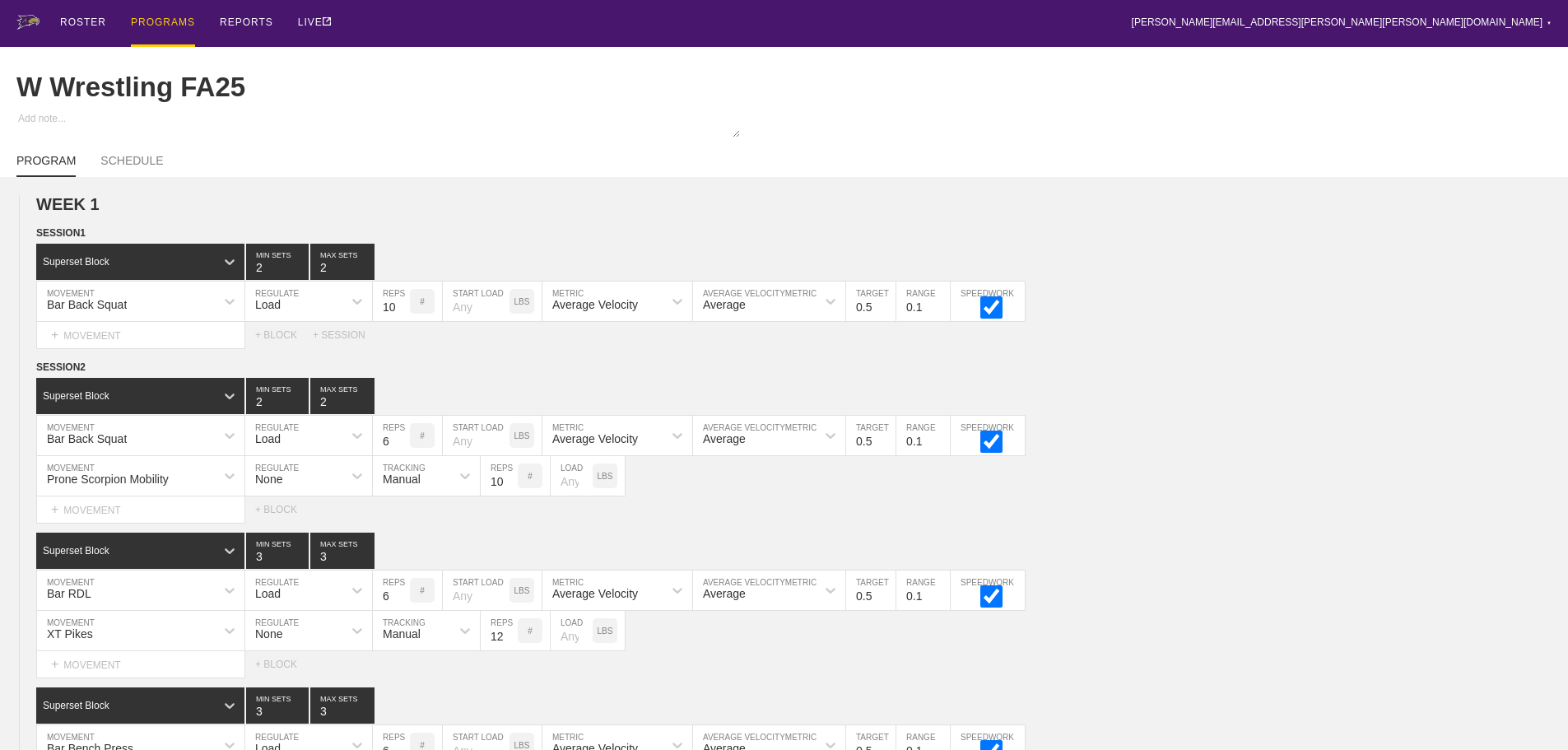
click at [873, 19] on div "ROSTER PROGRAMS REPORTS LIVE [PERSON_NAME][EMAIL_ADDRESS][PERSON_NAME][PERSON_N…" at bounding box center [784, 23] width 1535 height 47
